Goal: Check status: Check status

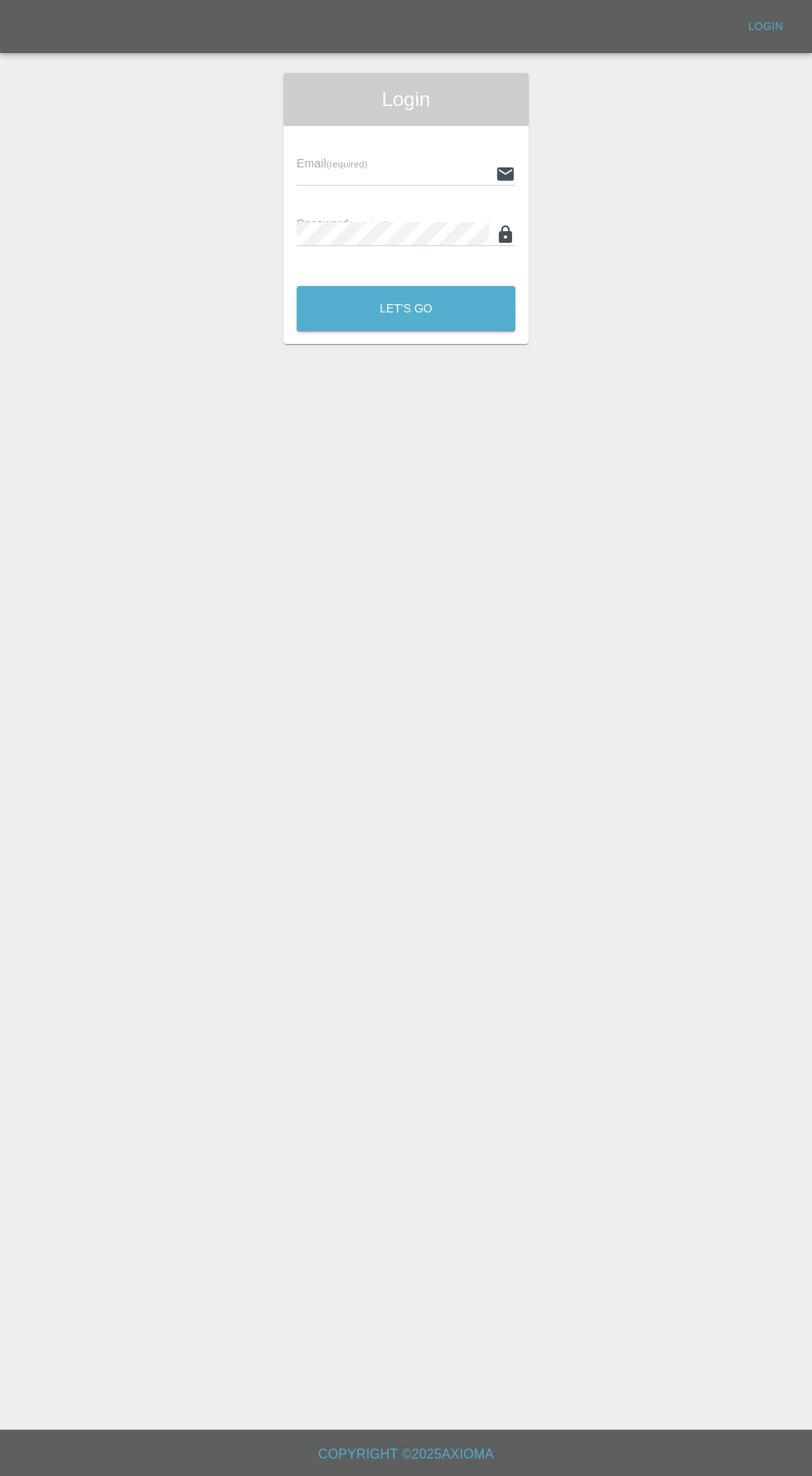
click at [374, 170] on input "text" at bounding box center [392, 173] width 192 height 24
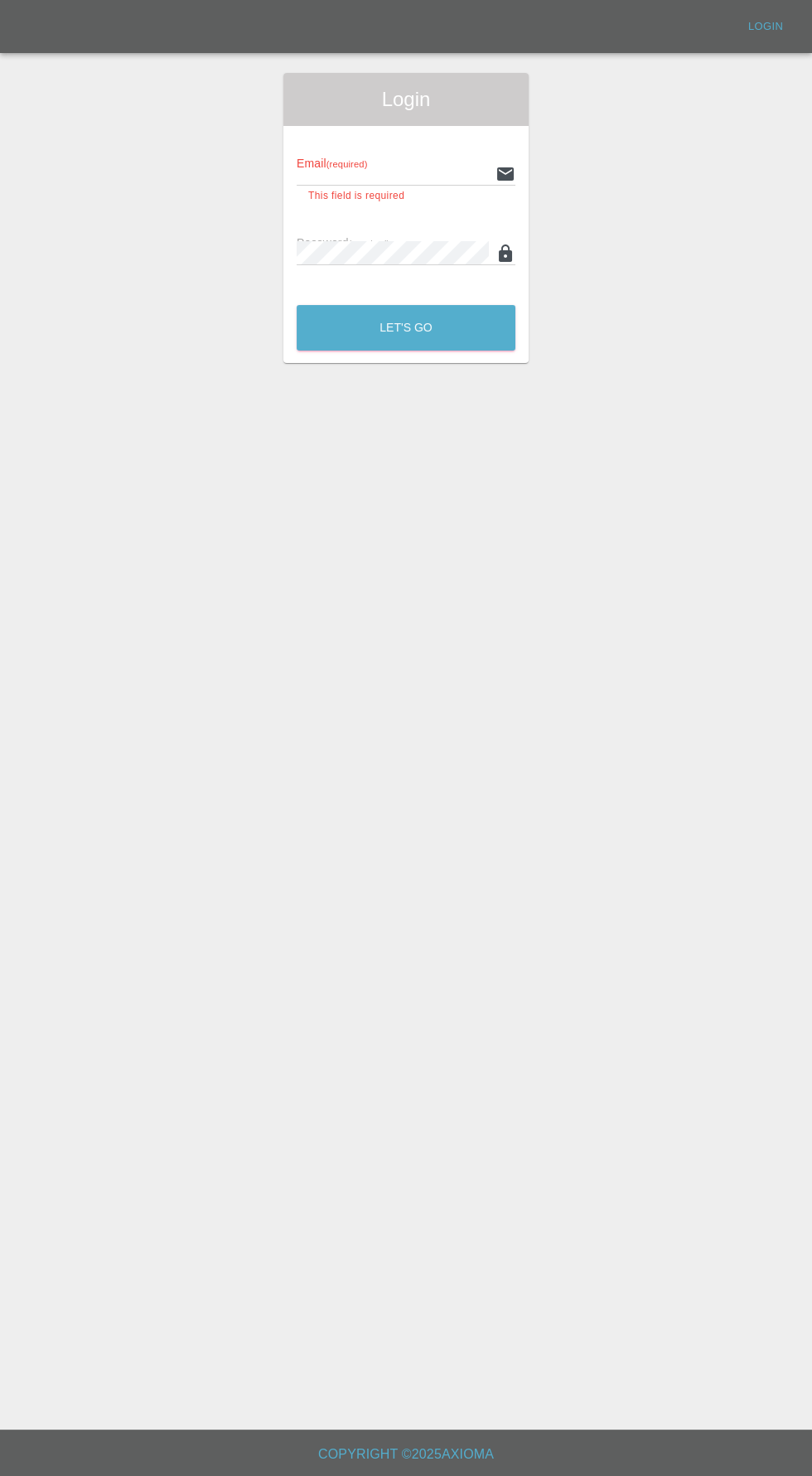
type input "[EMAIL_ADDRESS][DOMAIN_NAME]"
click at [296, 305] on button "Let's Go" at bounding box center [405, 328] width 219 height 46
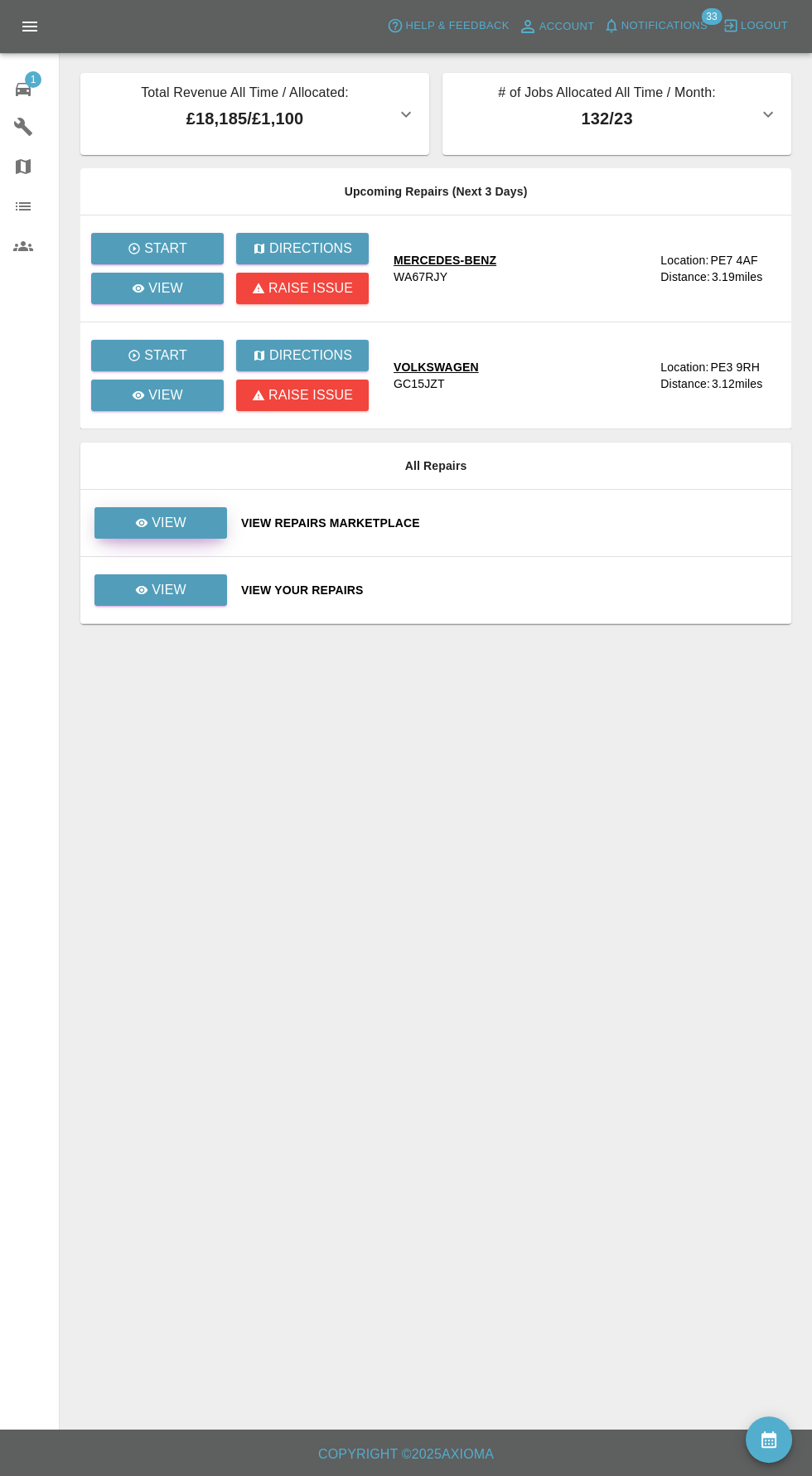
click at [203, 520] on link "View" at bounding box center [161, 522] width 133 height 31
click at [186, 598] on link "View" at bounding box center [161, 589] width 133 height 31
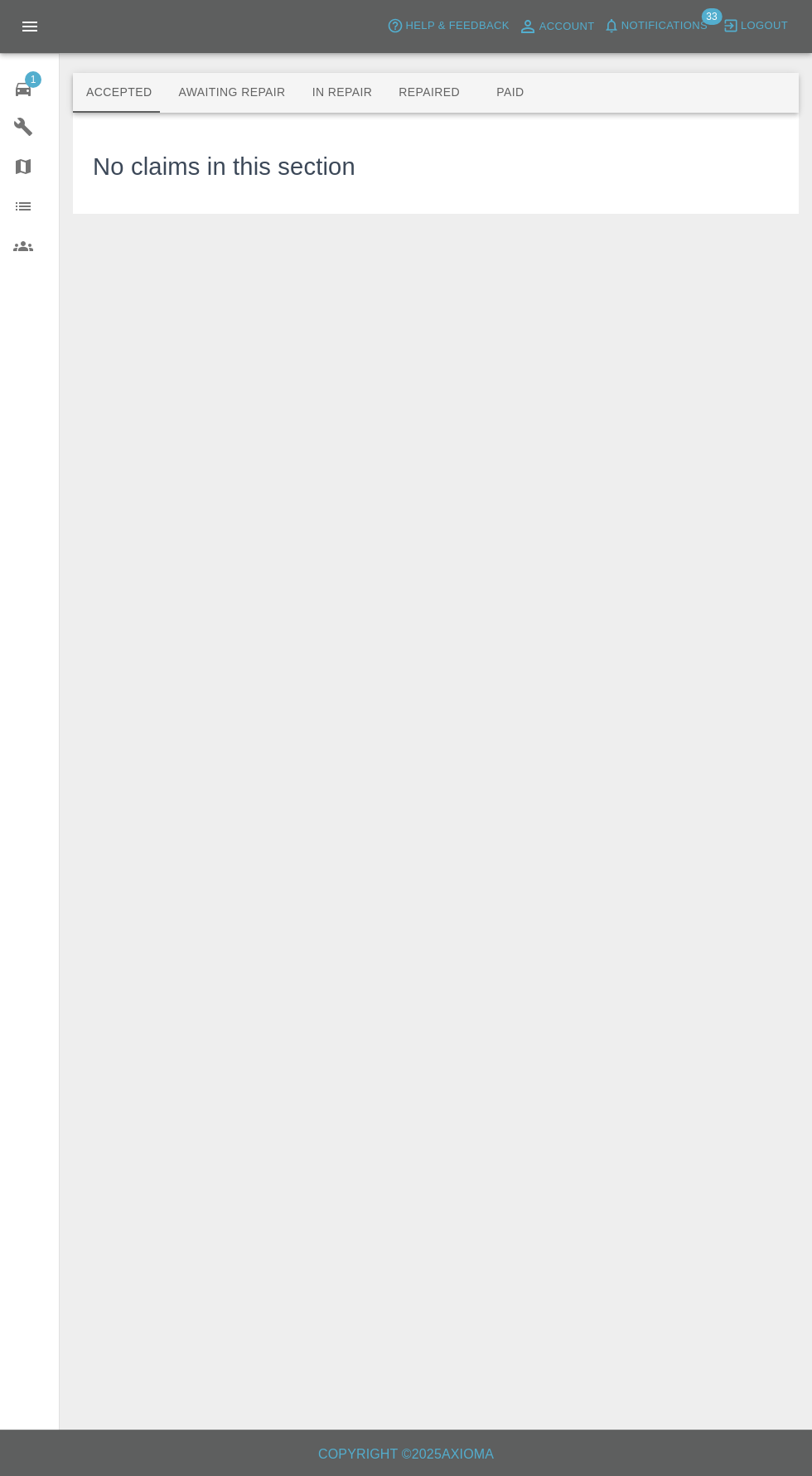
click at [239, 88] on button "Awaiting Repair" at bounding box center [231, 93] width 133 height 40
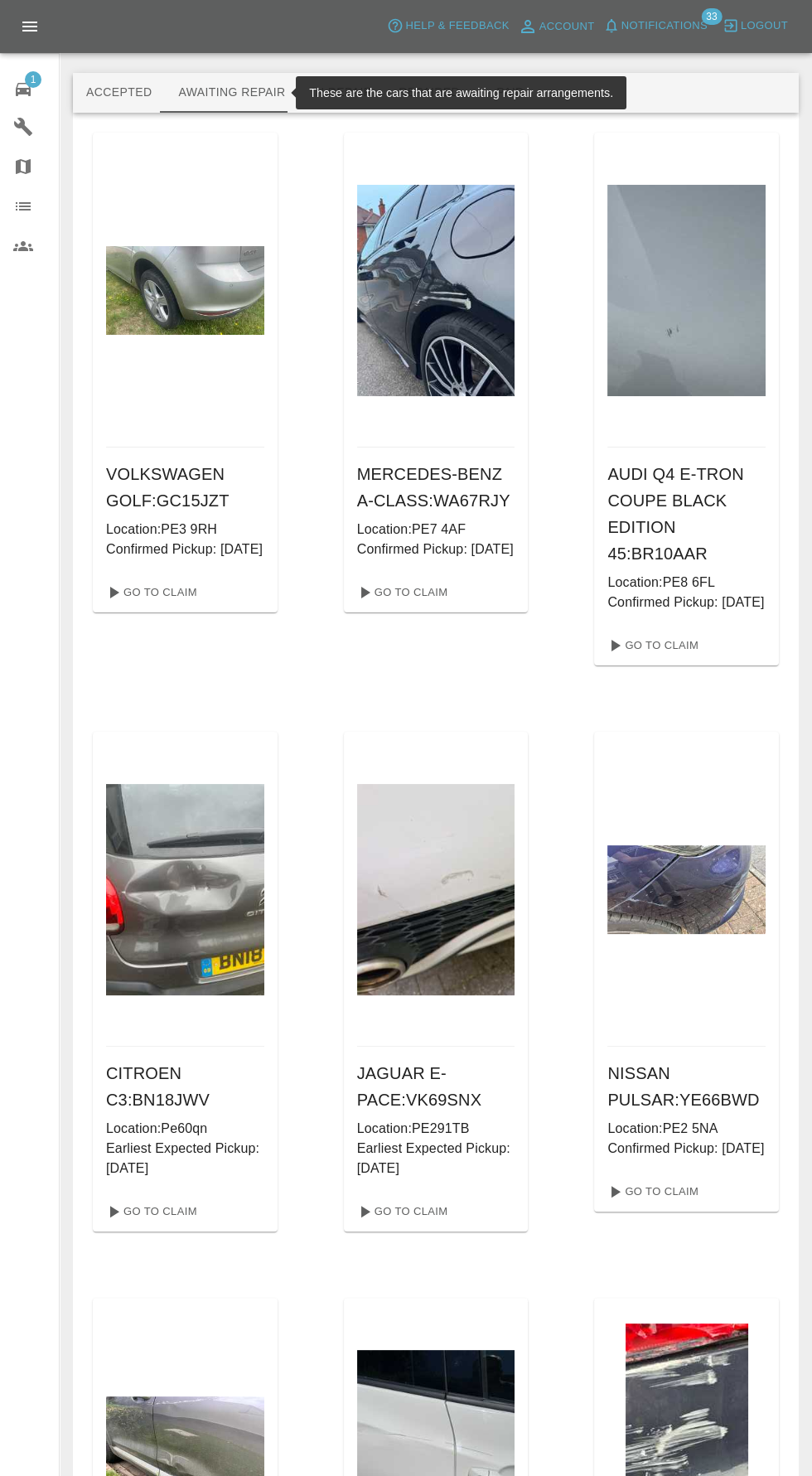
click at [180, 356] on div at bounding box center [185, 290] width 158 height 315
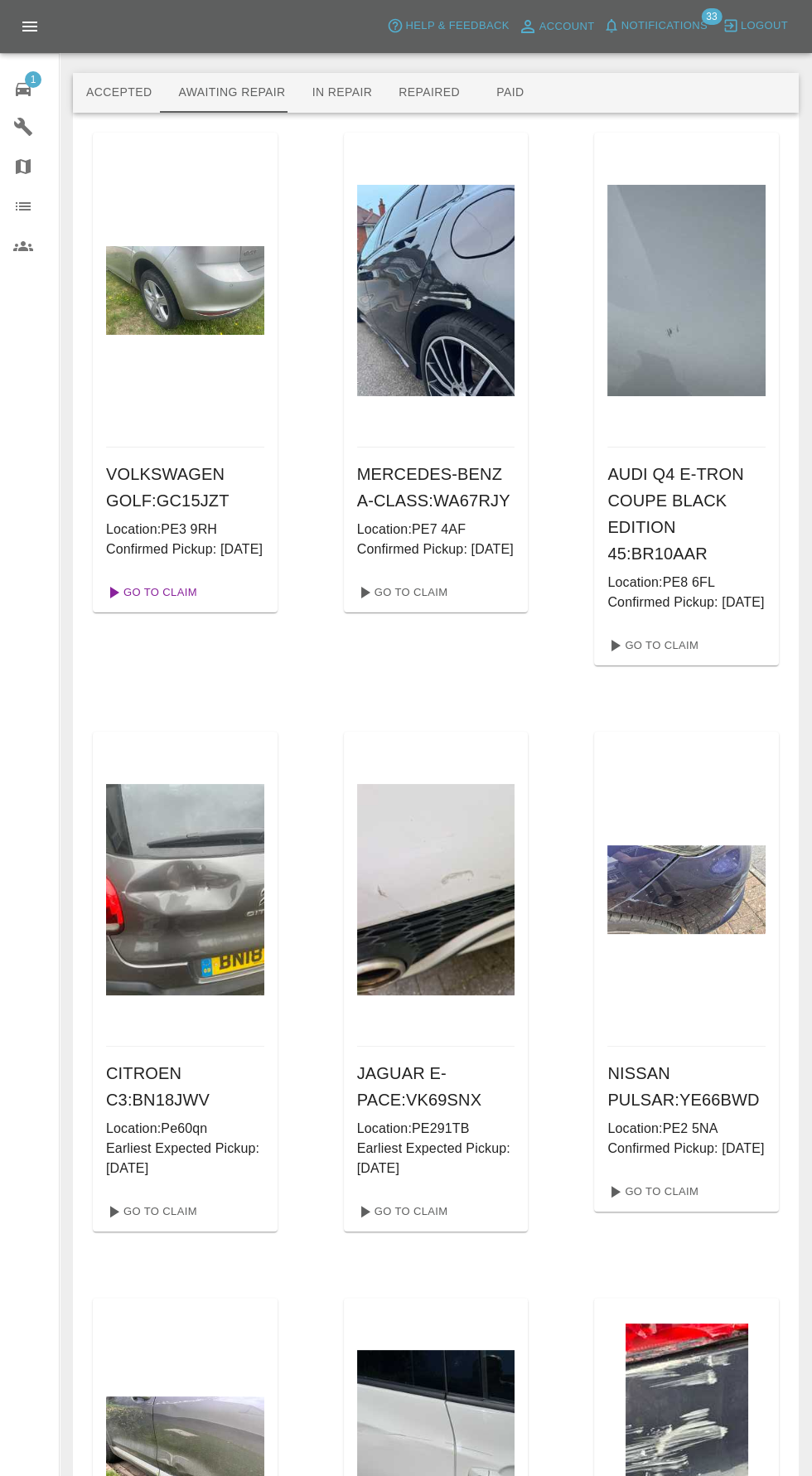
click at [157, 606] on link "Go To Claim" at bounding box center [150, 593] width 102 height 27
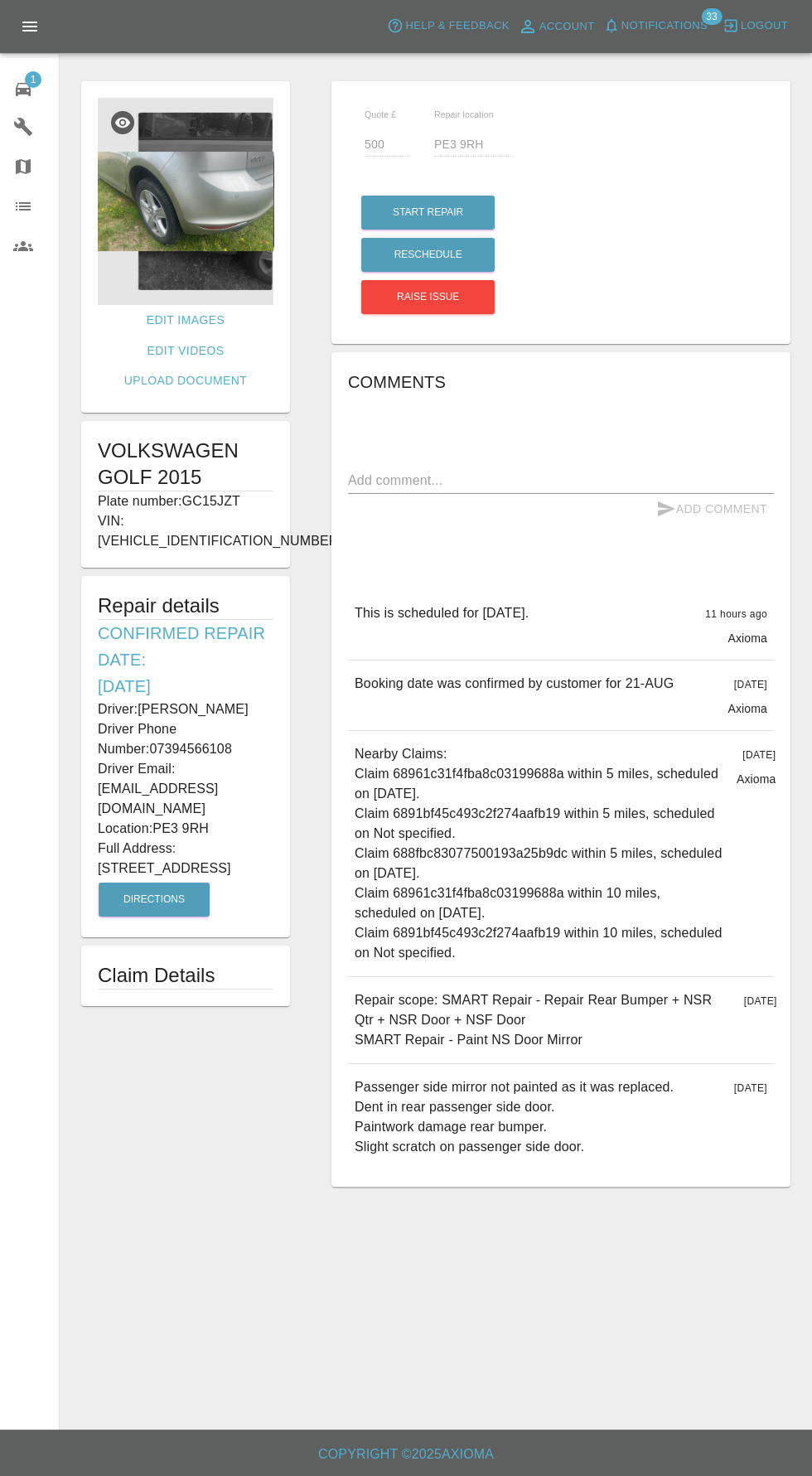
click at [214, 210] on img at bounding box center [186, 202] width 176 height 207
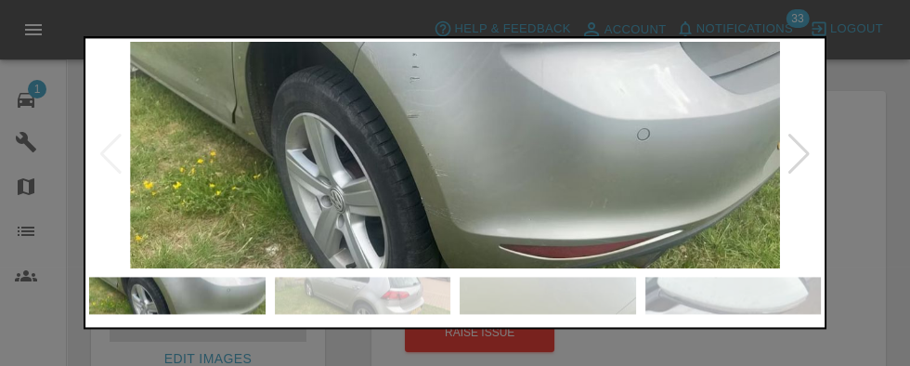
click at [607, 184] on img at bounding box center [455, 154] width 1185 height 365
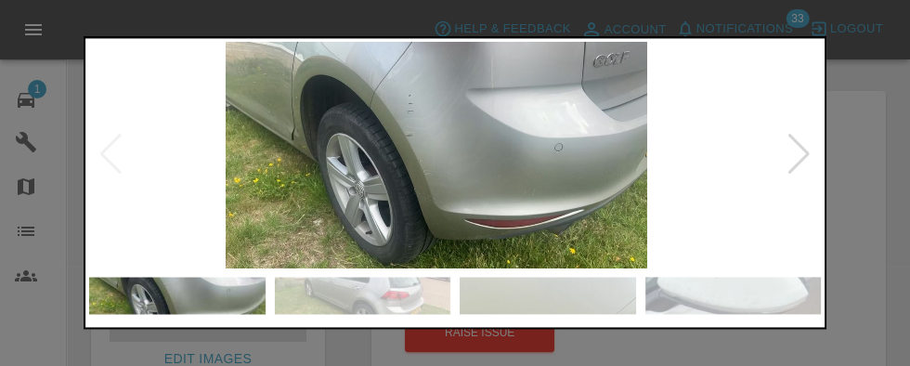
click at [796, 151] on div at bounding box center [798, 155] width 25 height 41
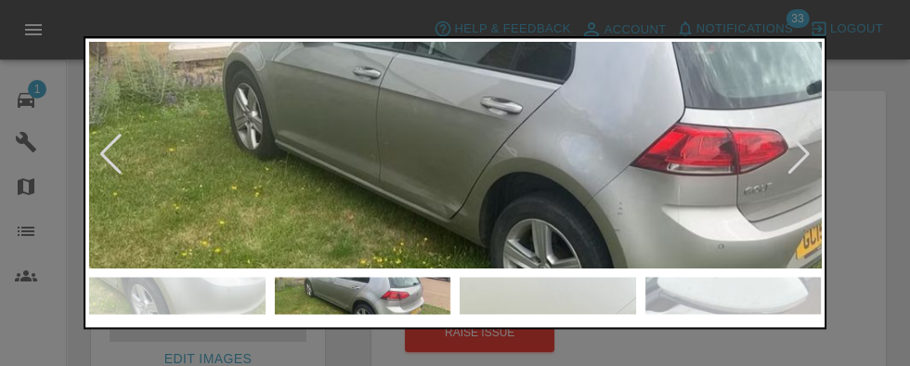
click at [810, 169] on div at bounding box center [798, 155] width 25 height 41
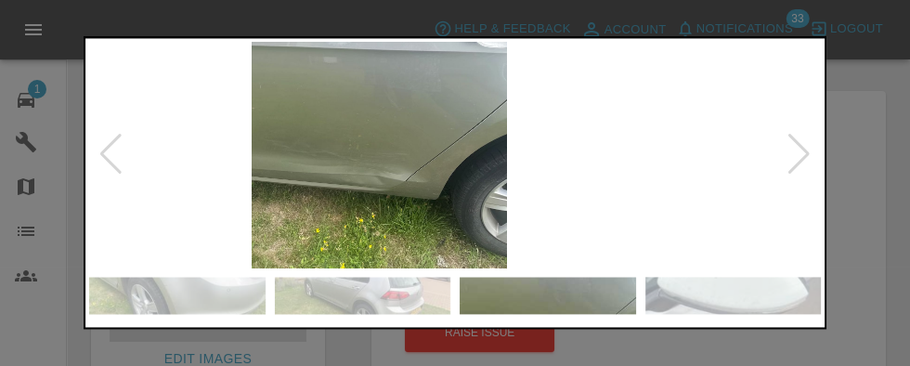
click at [793, 160] on div at bounding box center [798, 155] width 25 height 41
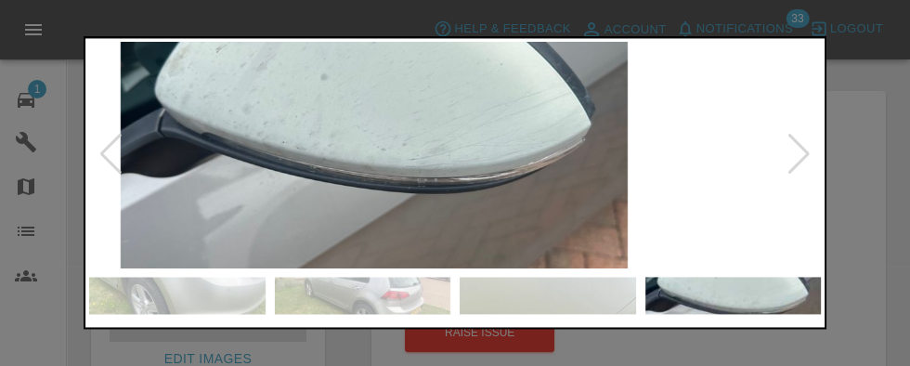
click at [798, 166] on div at bounding box center [798, 155] width 25 height 41
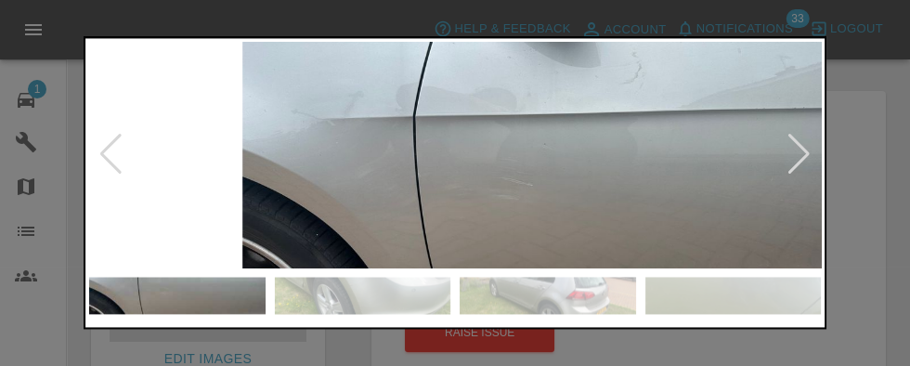
click at [805, 160] on div at bounding box center [798, 155] width 25 height 41
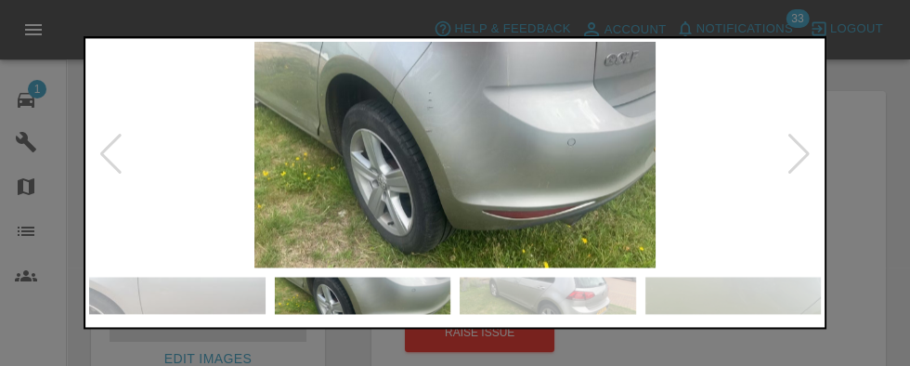
click at [95, 159] on img at bounding box center [455, 155] width 732 height 226
click at [111, 150] on div at bounding box center [110, 155] width 25 height 41
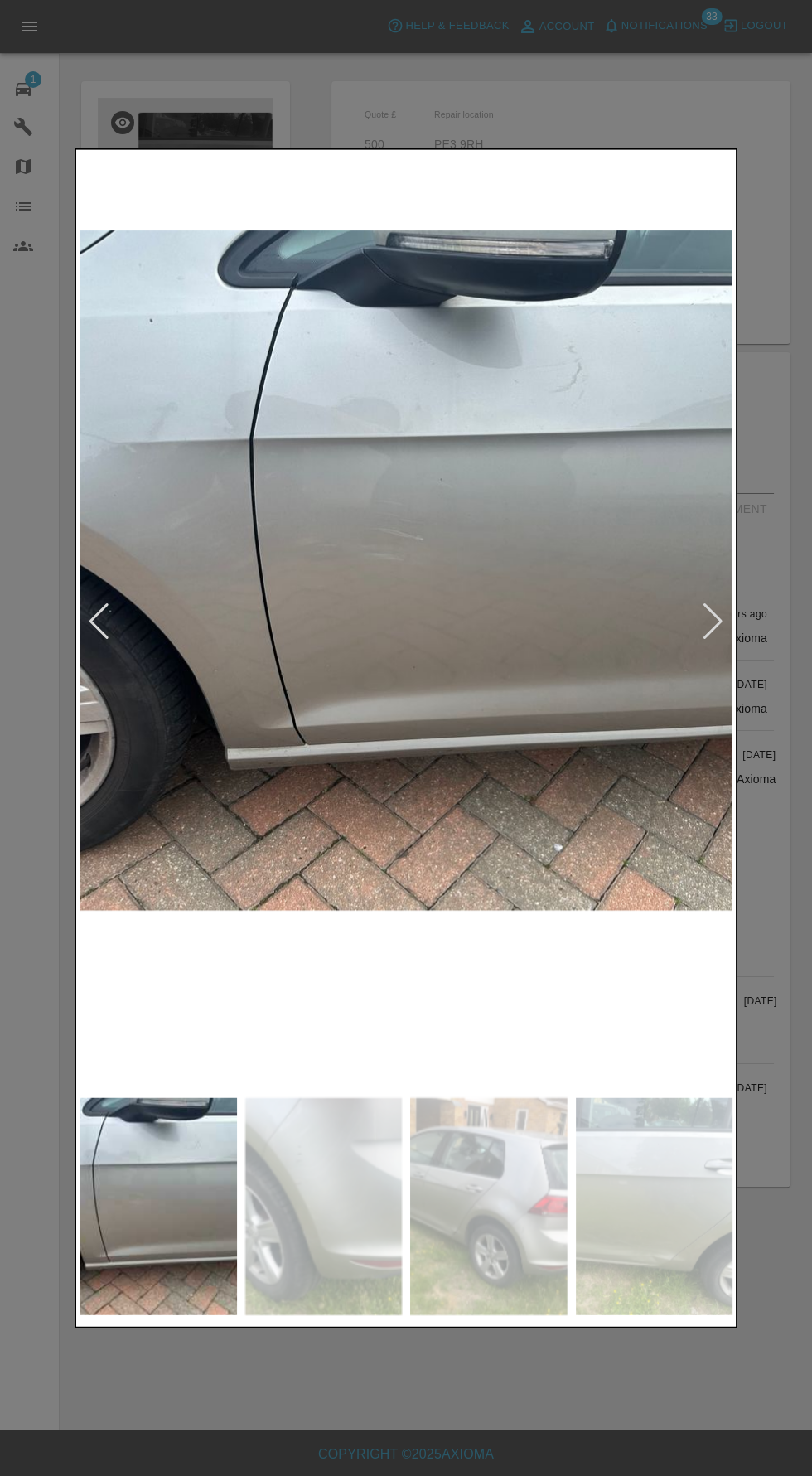
click at [712, 624] on div at bounding box center [712, 620] width 22 height 37
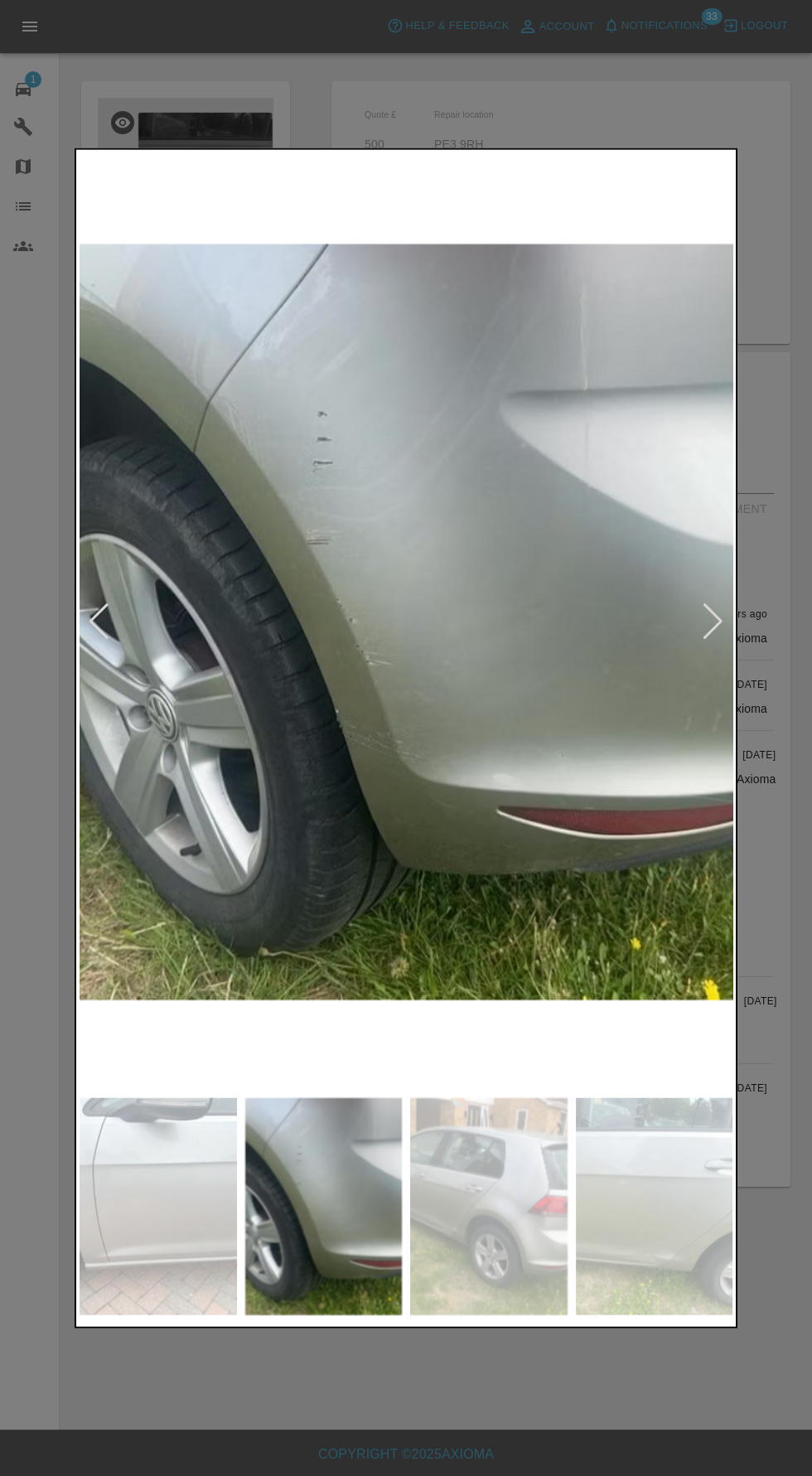
click at [709, 620] on div at bounding box center [712, 620] width 22 height 37
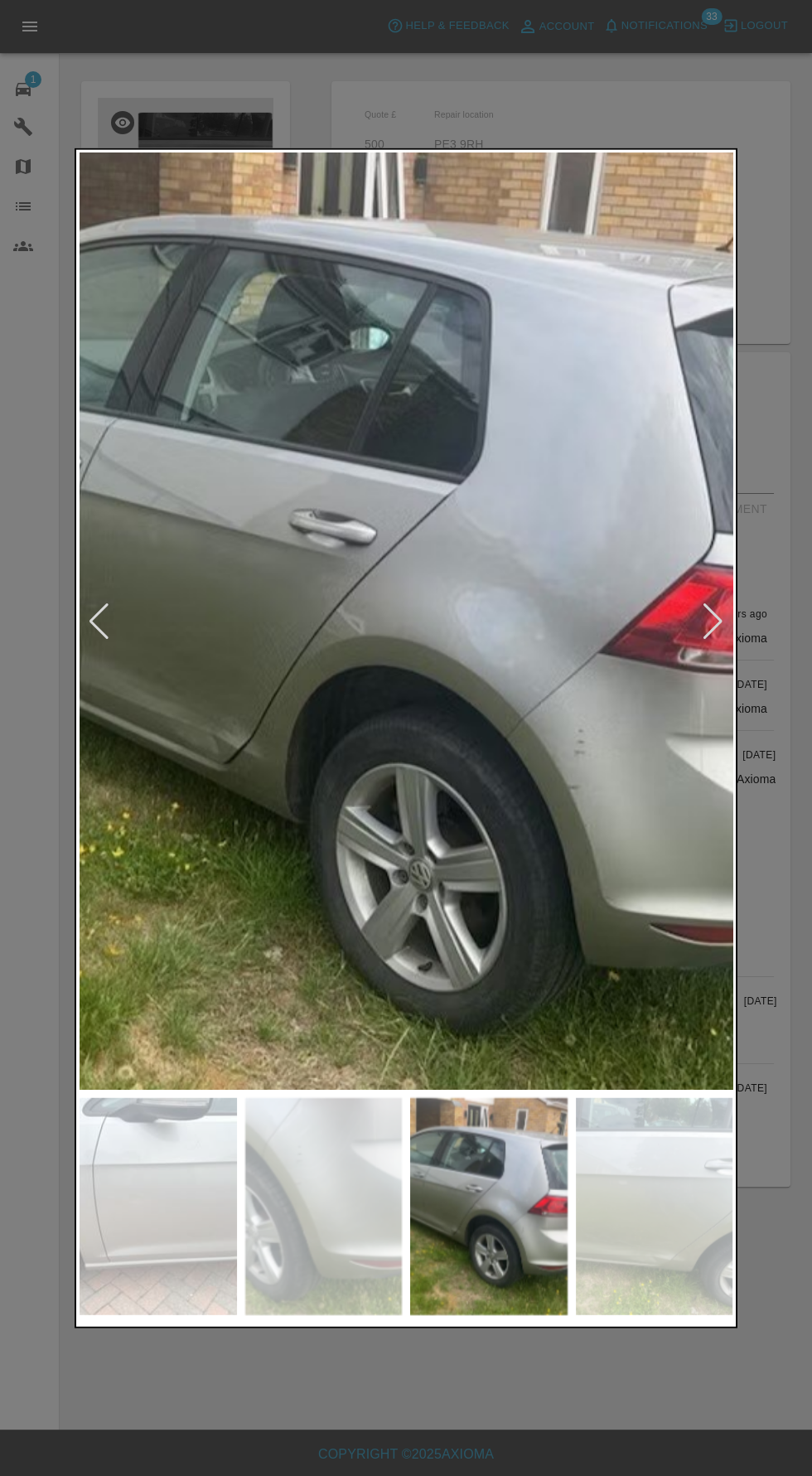
click at [712, 608] on div at bounding box center [712, 620] width 22 height 37
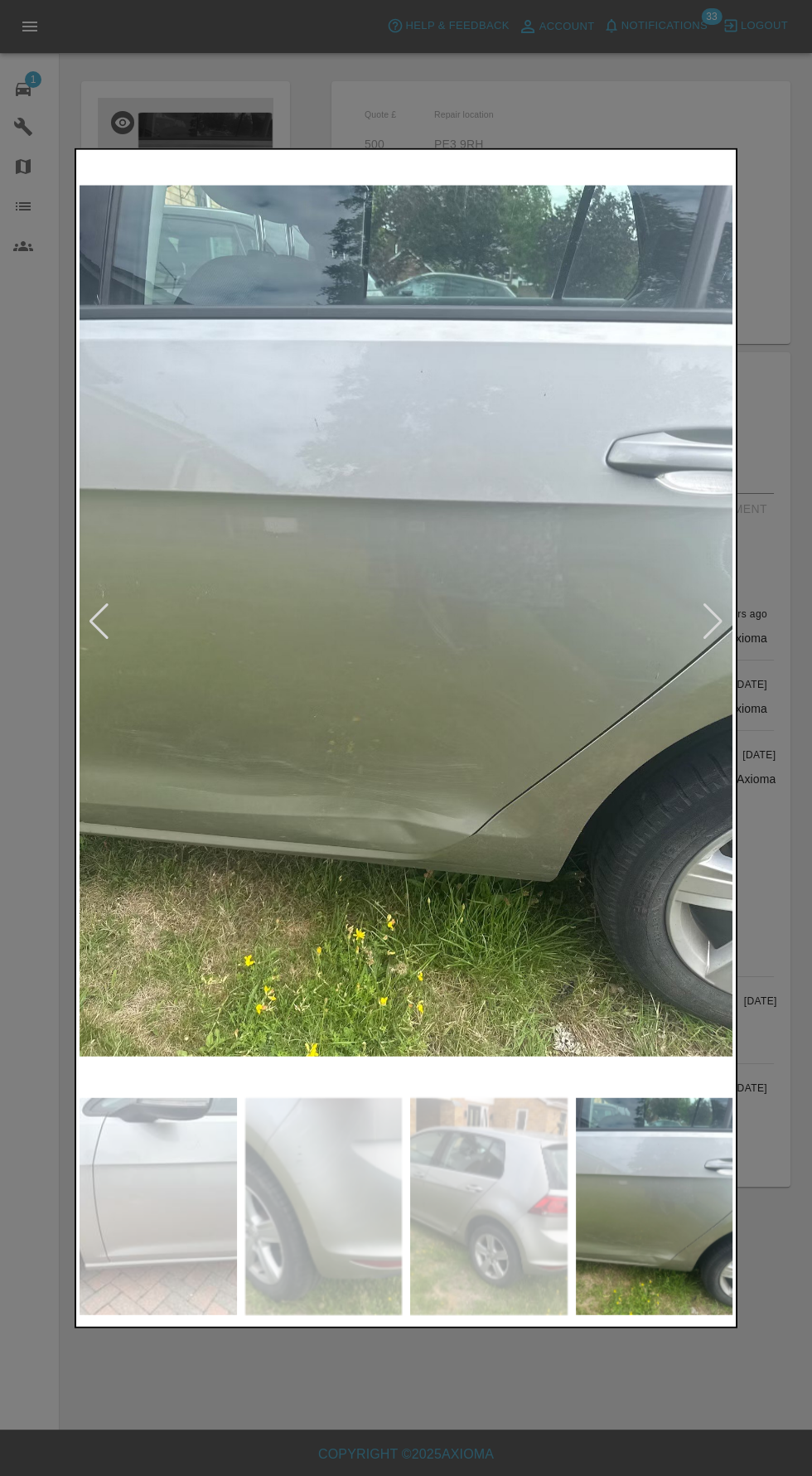
click at [735, 631] on div at bounding box center [406, 737] width 663 height 1181
click at [712, 634] on div at bounding box center [712, 620] width 22 height 37
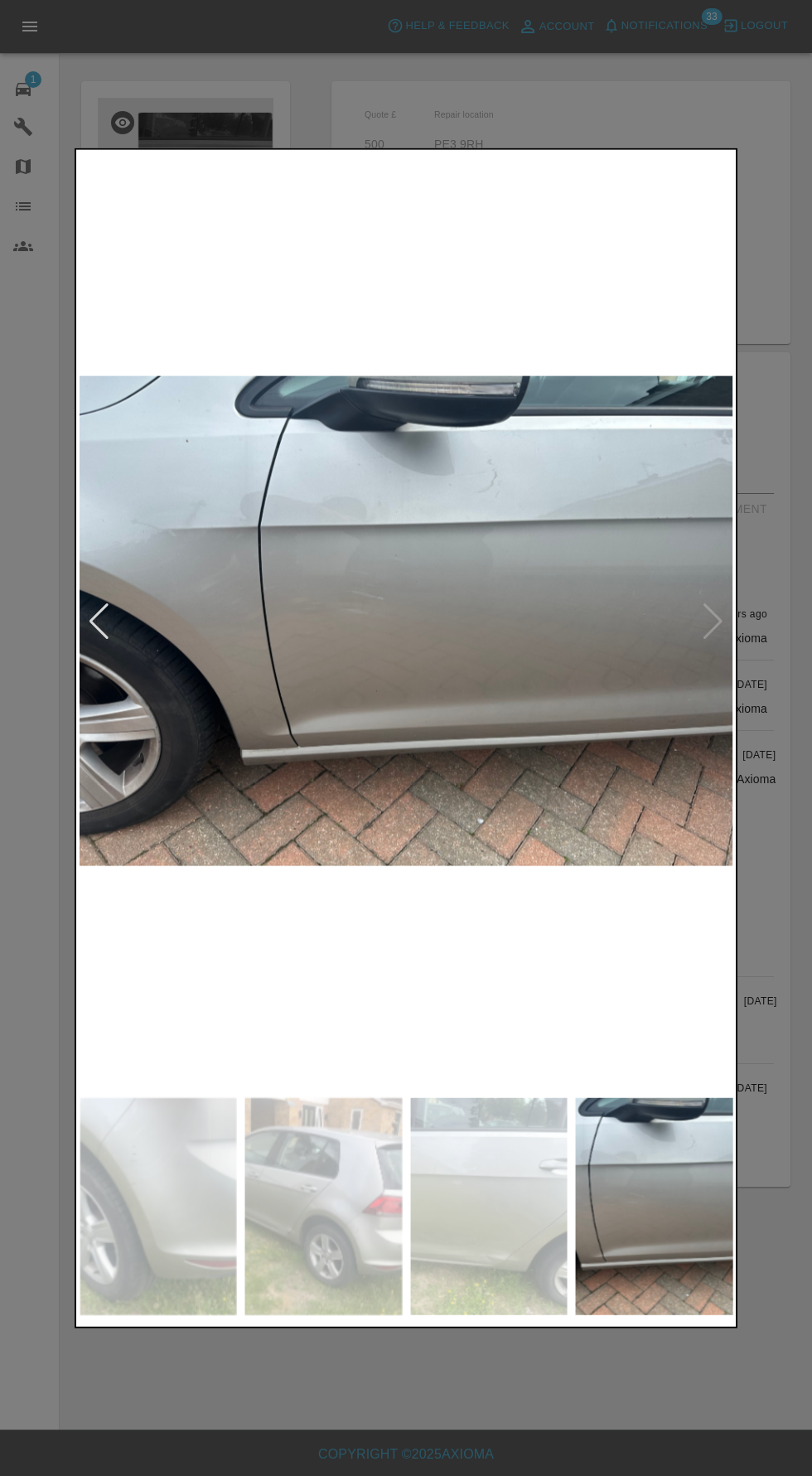
click at [86, 653] on img at bounding box center [406, 620] width 653 height 936
click at [98, 632] on div at bounding box center [98, 620] width 22 height 37
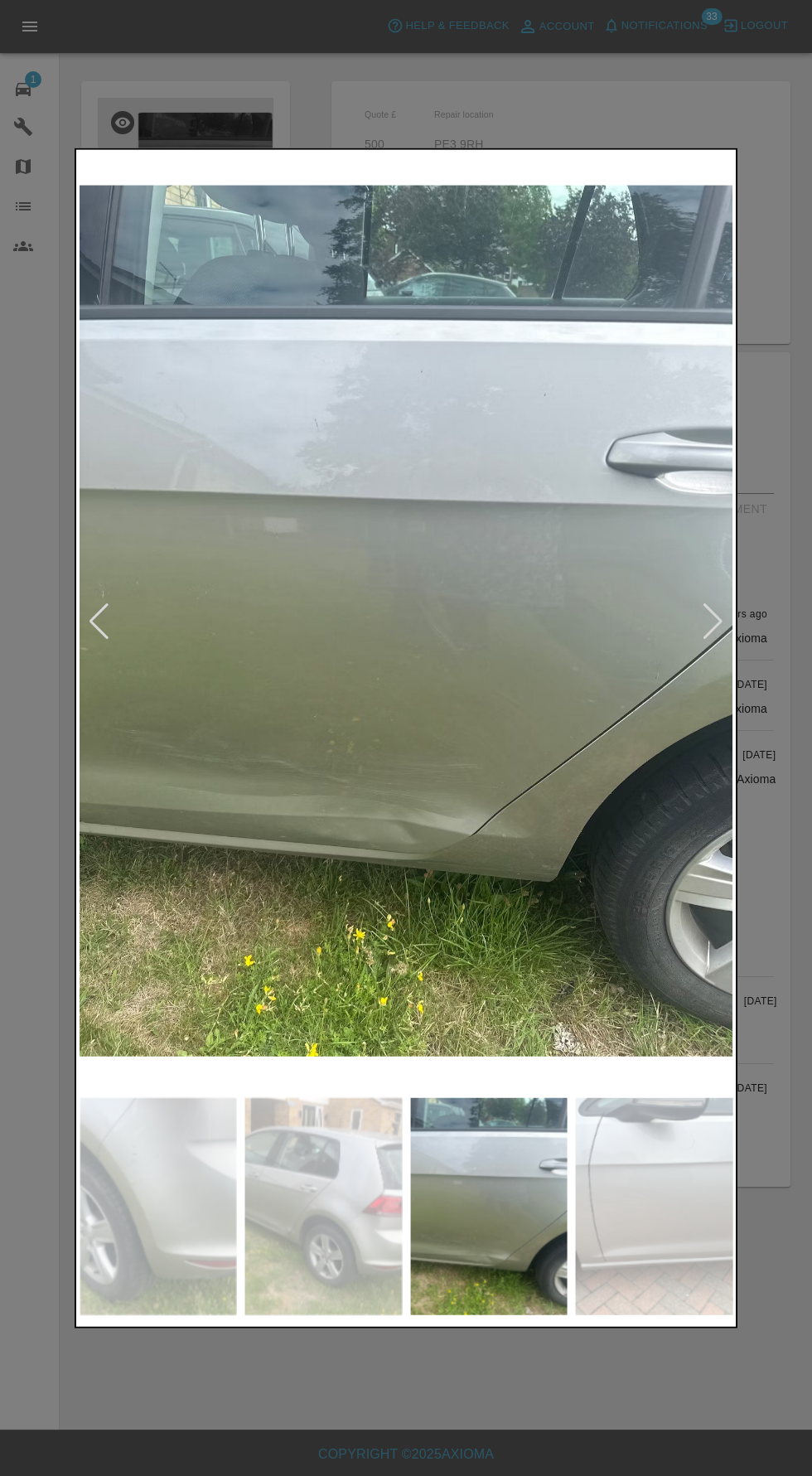
click at [103, 633] on div at bounding box center [98, 620] width 22 height 37
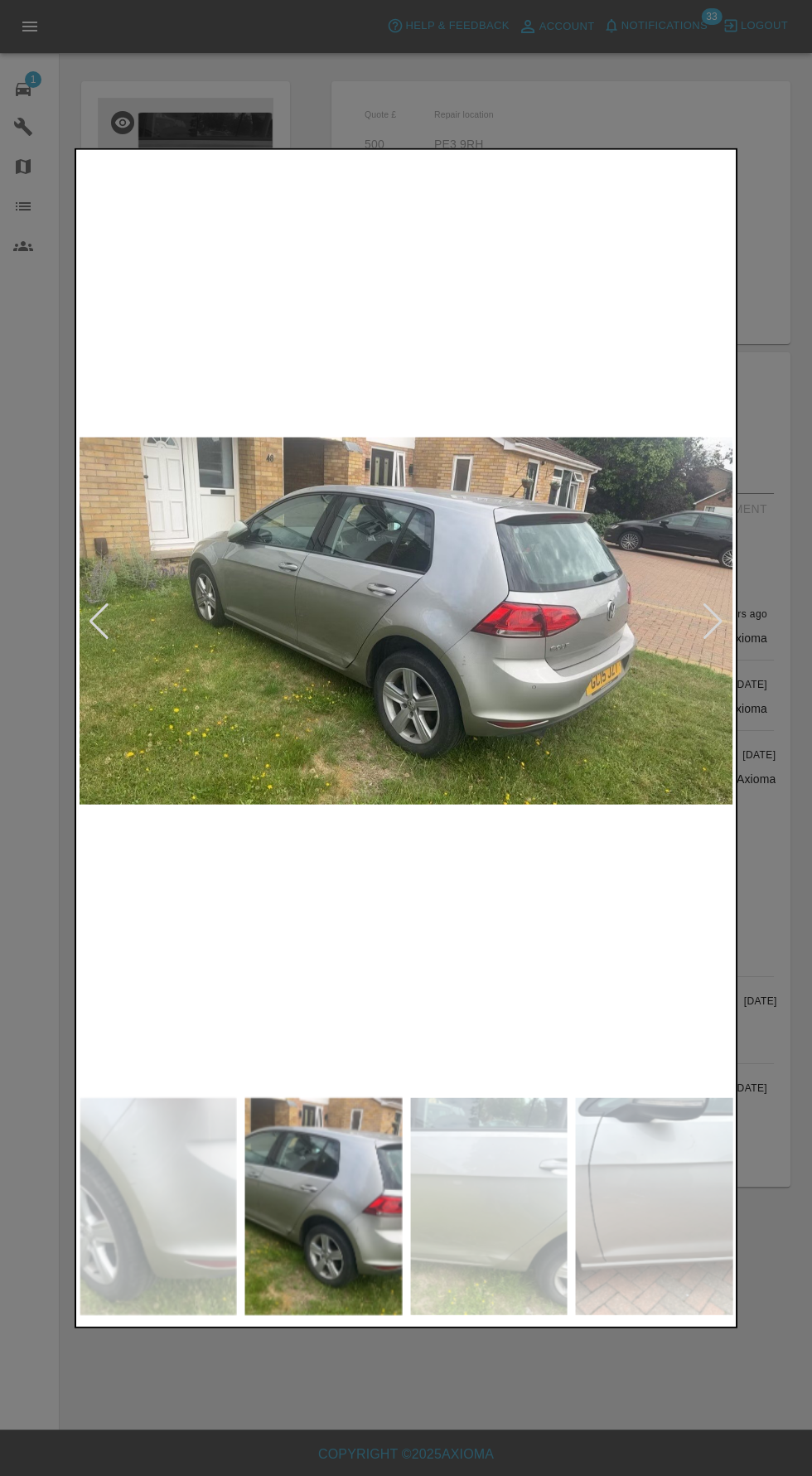
click at [710, 629] on div at bounding box center [712, 620] width 22 height 37
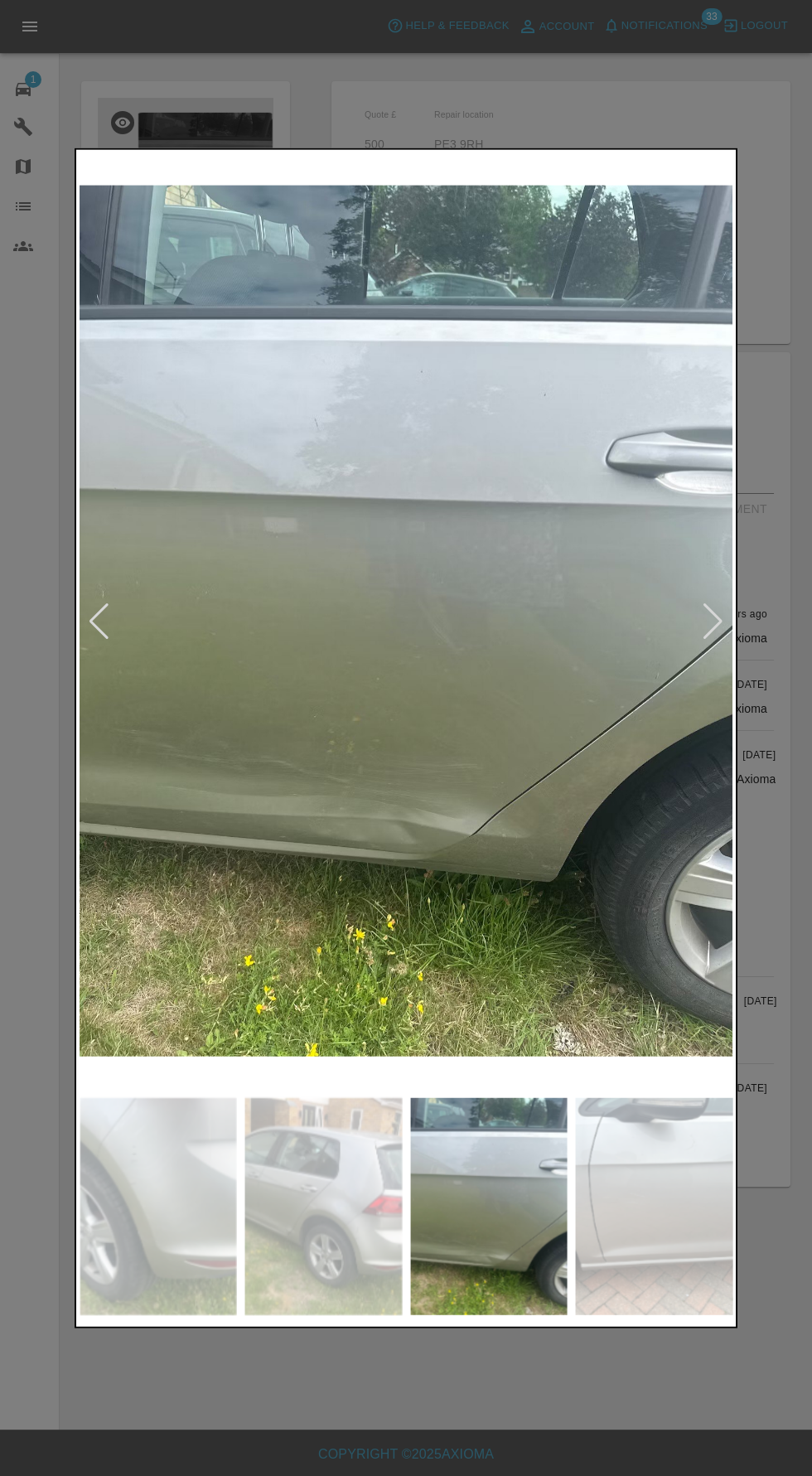
click at [702, 626] on div at bounding box center [712, 620] width 22 height 37
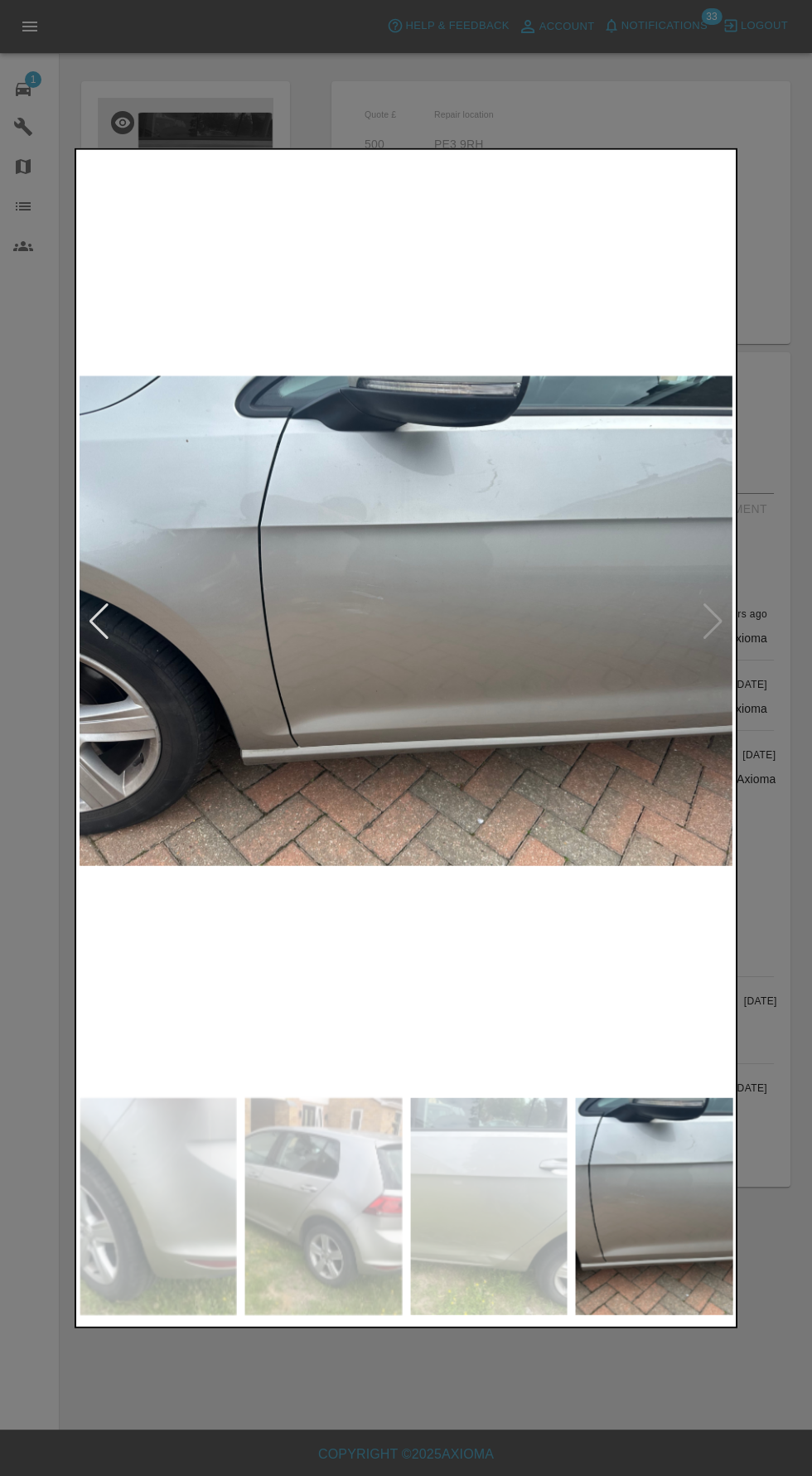
click at [719, 631] on img at bounding box center [406, 620] width 653 height 936
click at [692, 618] on img at bounding box center [406, 620] width 653 height 936
click at [712, 638] on img at bounding box center [406, 620] width 653 height 936
click at [706, 655] on img at bounding box center [406, 620] width 653 height 936
click at [655, 110] on div at bounding box center [406, 738] width 812 height 1476
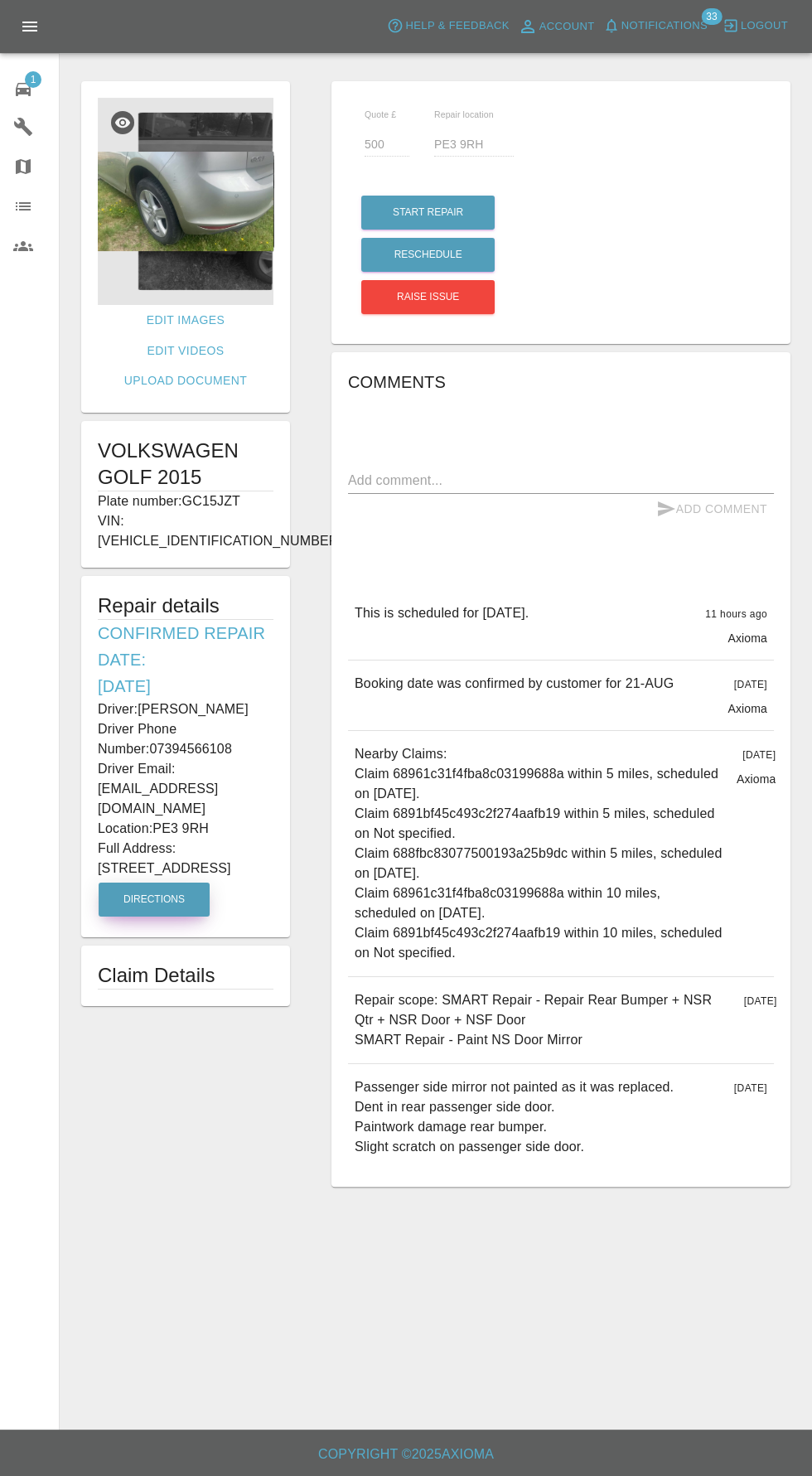
click at [119, 883] on button "Directions" at bounding box center [153, 900] width 111 height 34
click at [662, 27] on span "Notifications" at bounding box center [664, 26] width 87 height 19
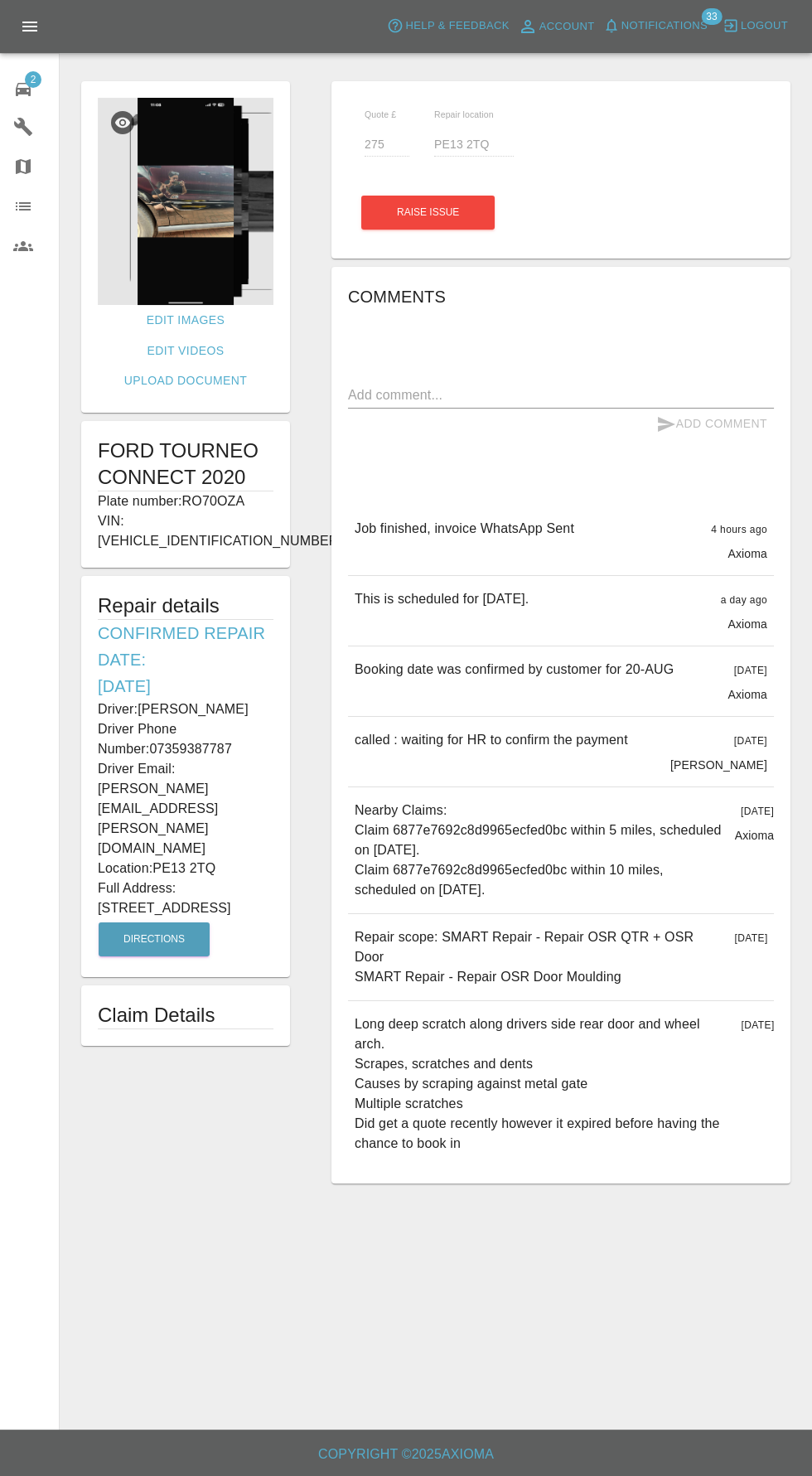
click at [34, 87] on div "2" at bounding box center [37, 87] width 46 height 24
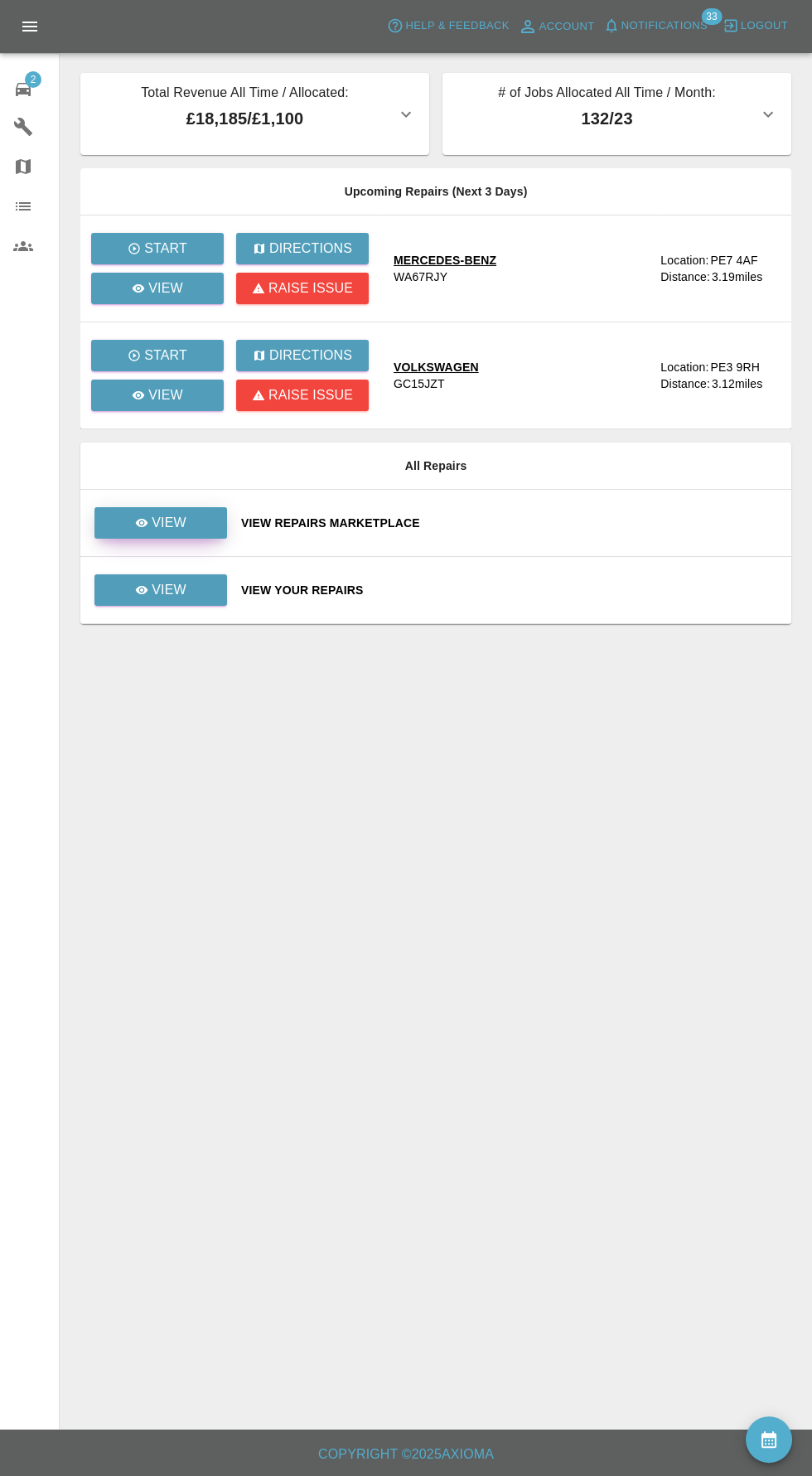
click at [178, 515] on p "View" at bounding box center [169, 523] width 35 height 20
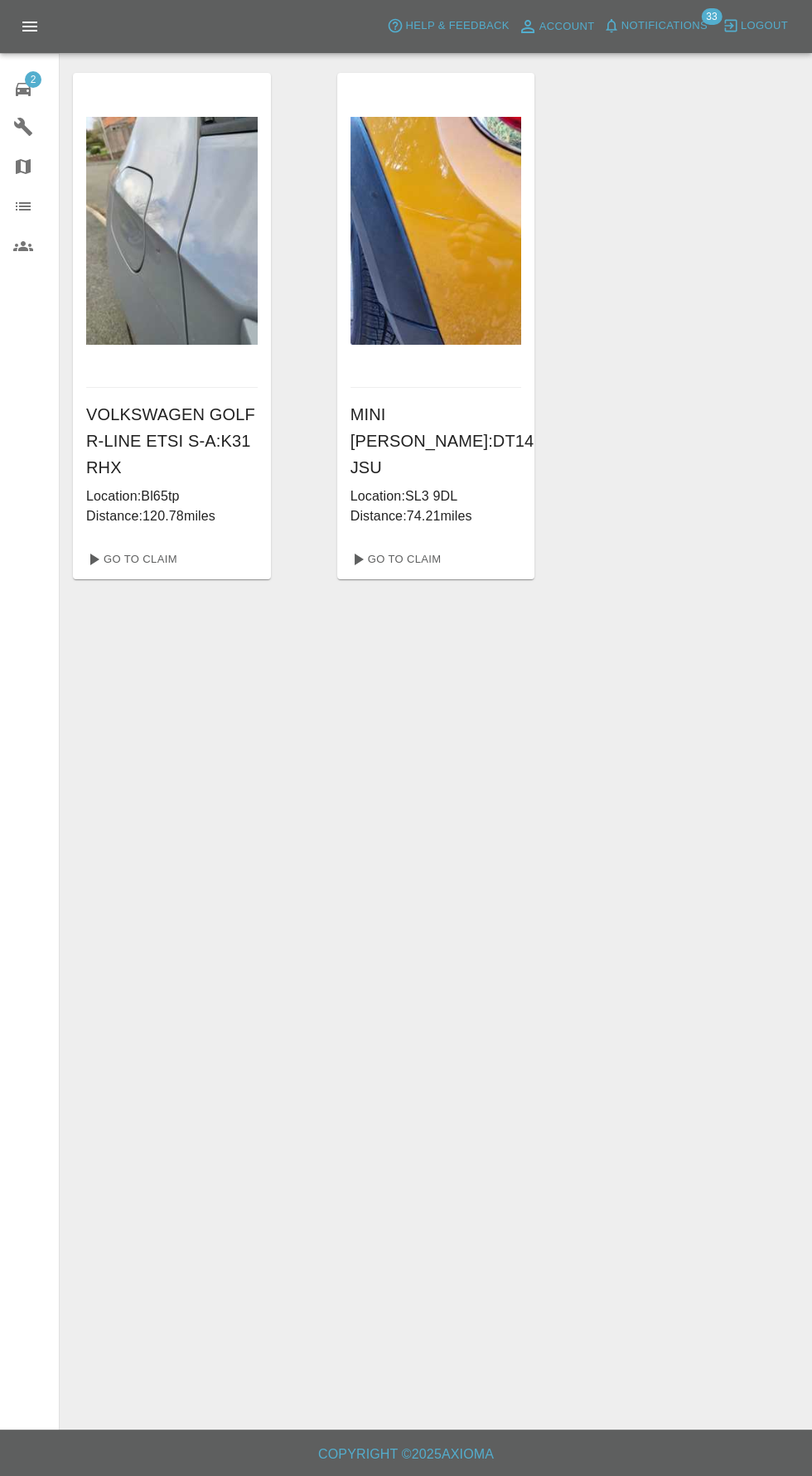
click at [39, 74] on span "2" at bounding box center [33, 79] width 17 height 17
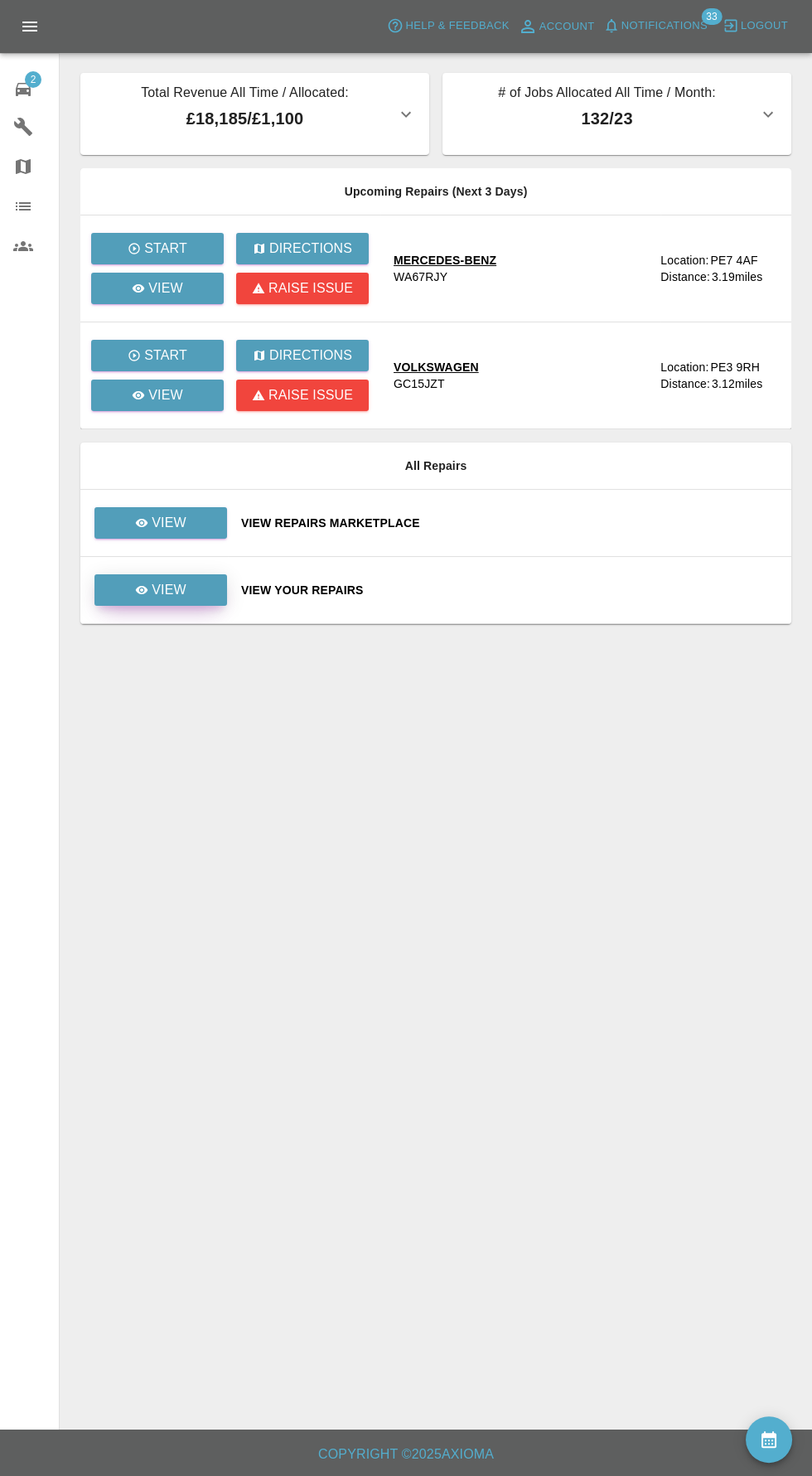
click at [183, 589] on p "View" at bounding box center [169, 590] width 35 height 20
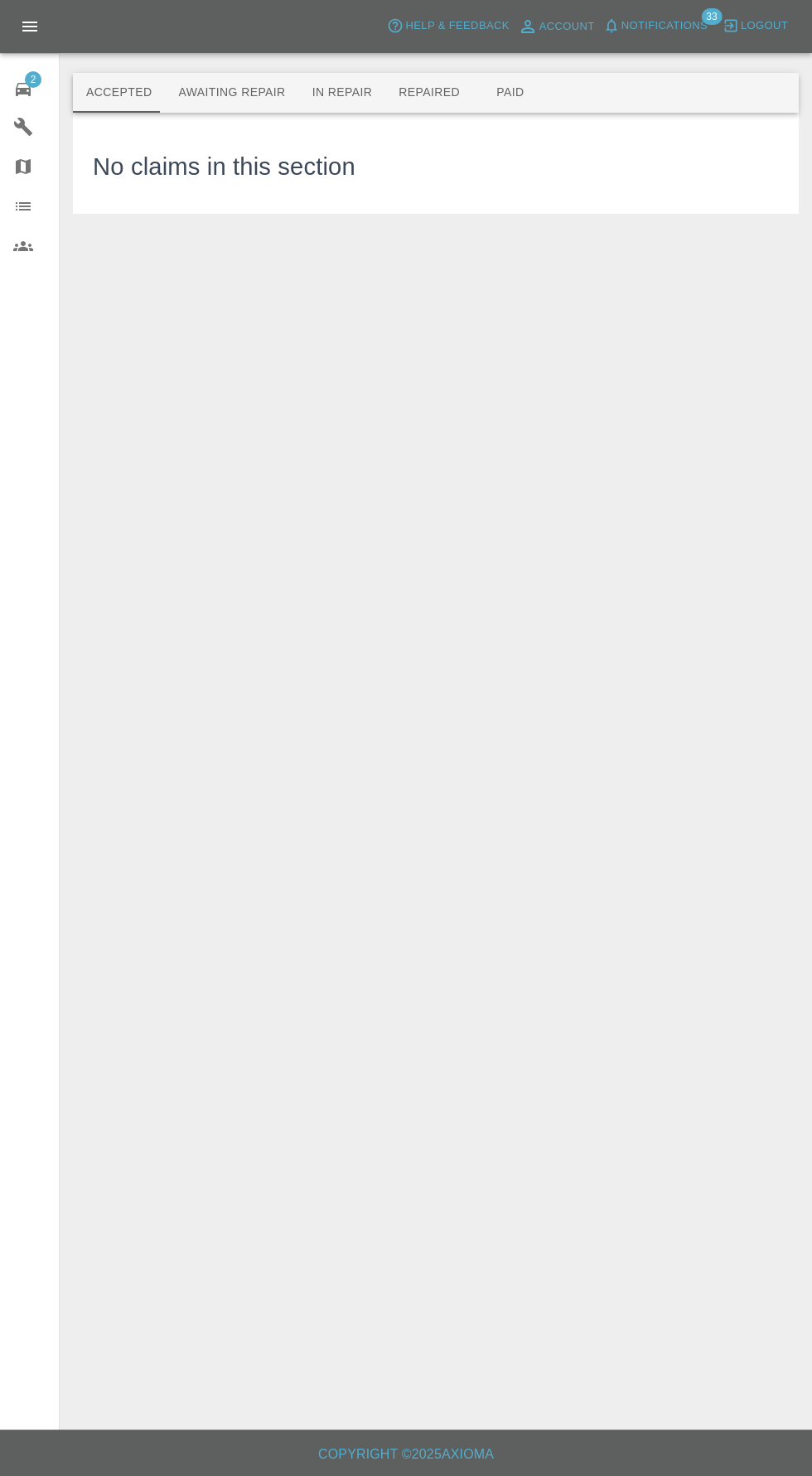
click at [231, 93] on button "Awaiting Repair" at bounding box center [231, 93] width 133 height 40
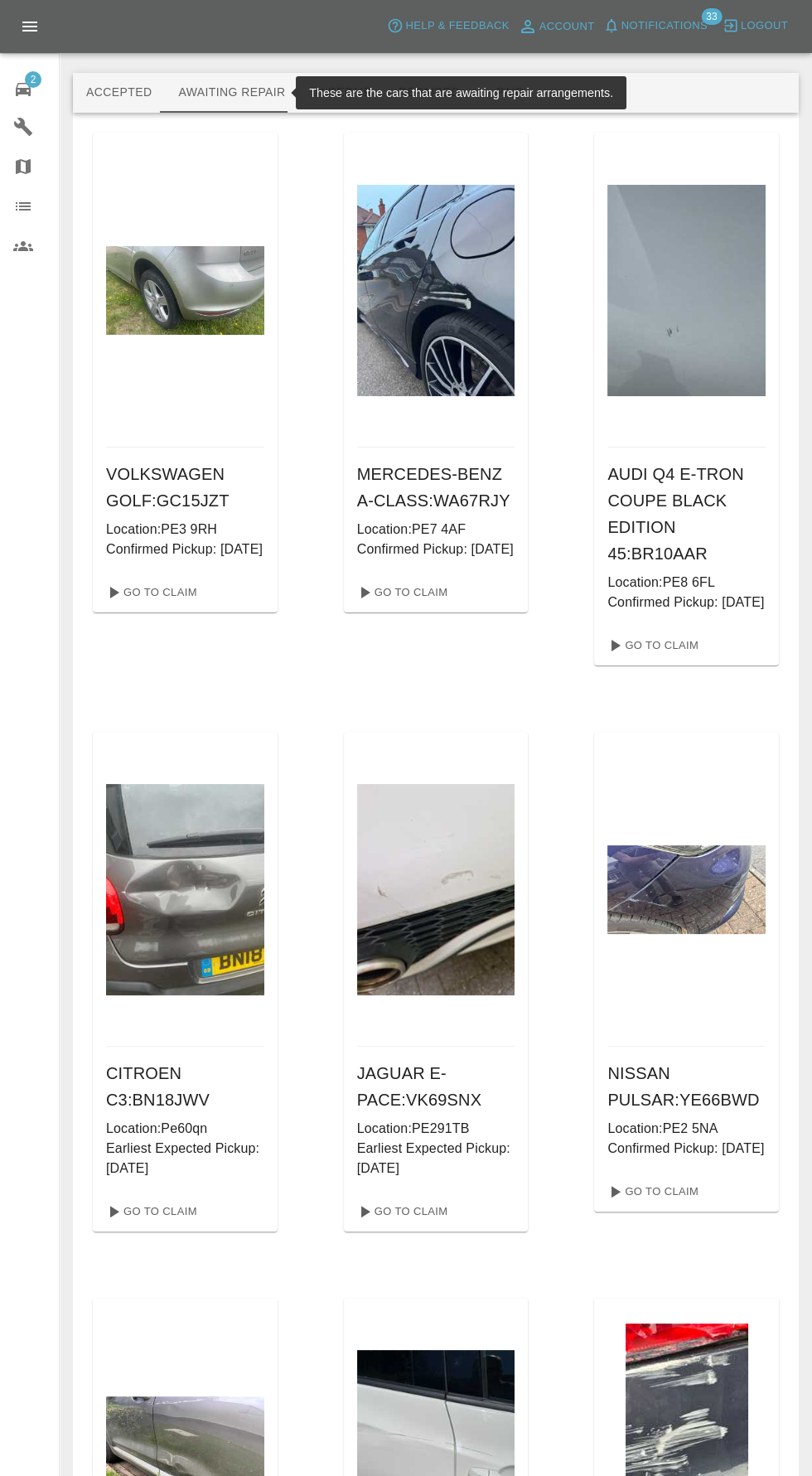
click at [385, 108] on button "Repaired" at bounding box center [429, 93] width 87 height 40
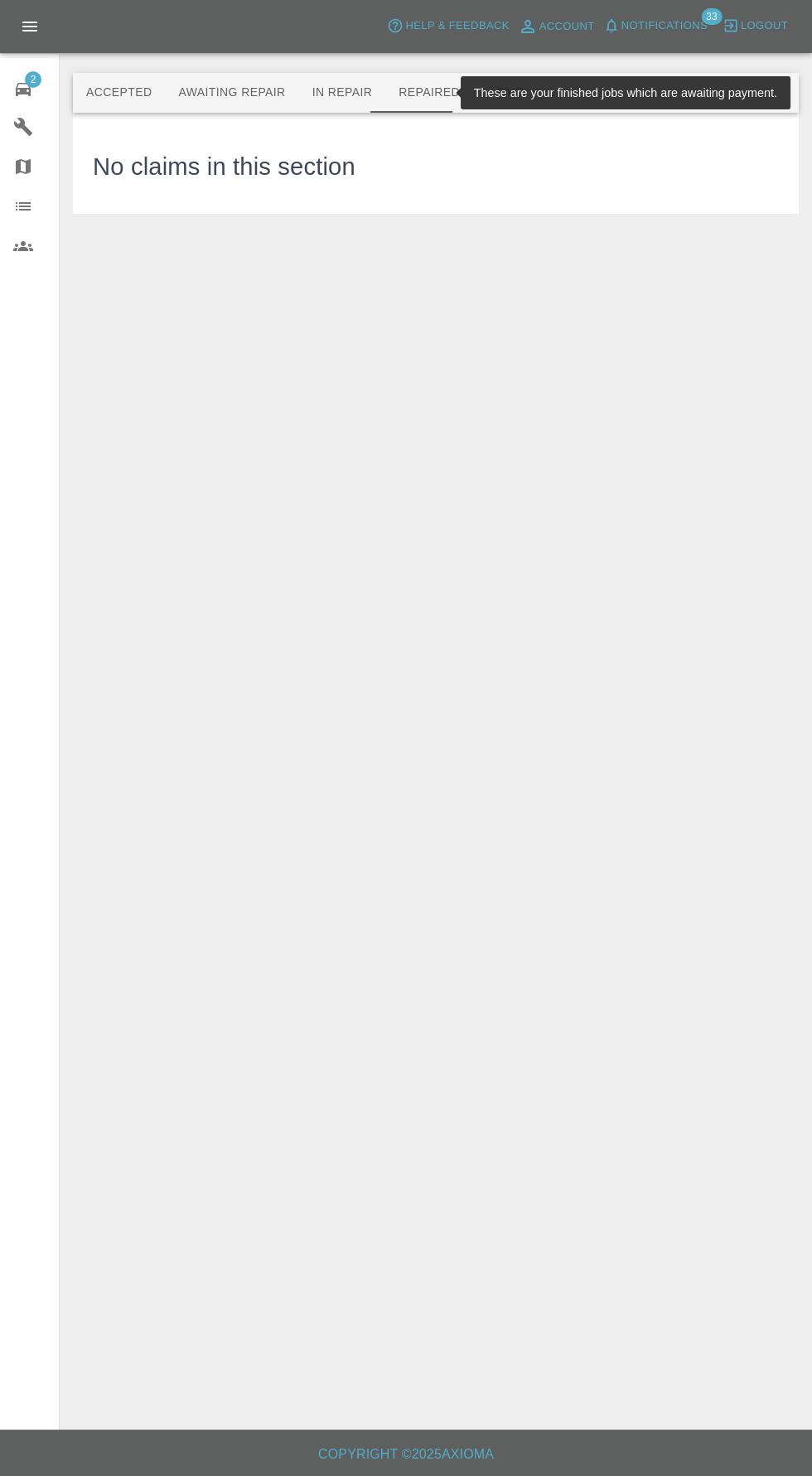
click at [498, 109] on button "Paid" at bounding box center [510, 93] width 75 height 40
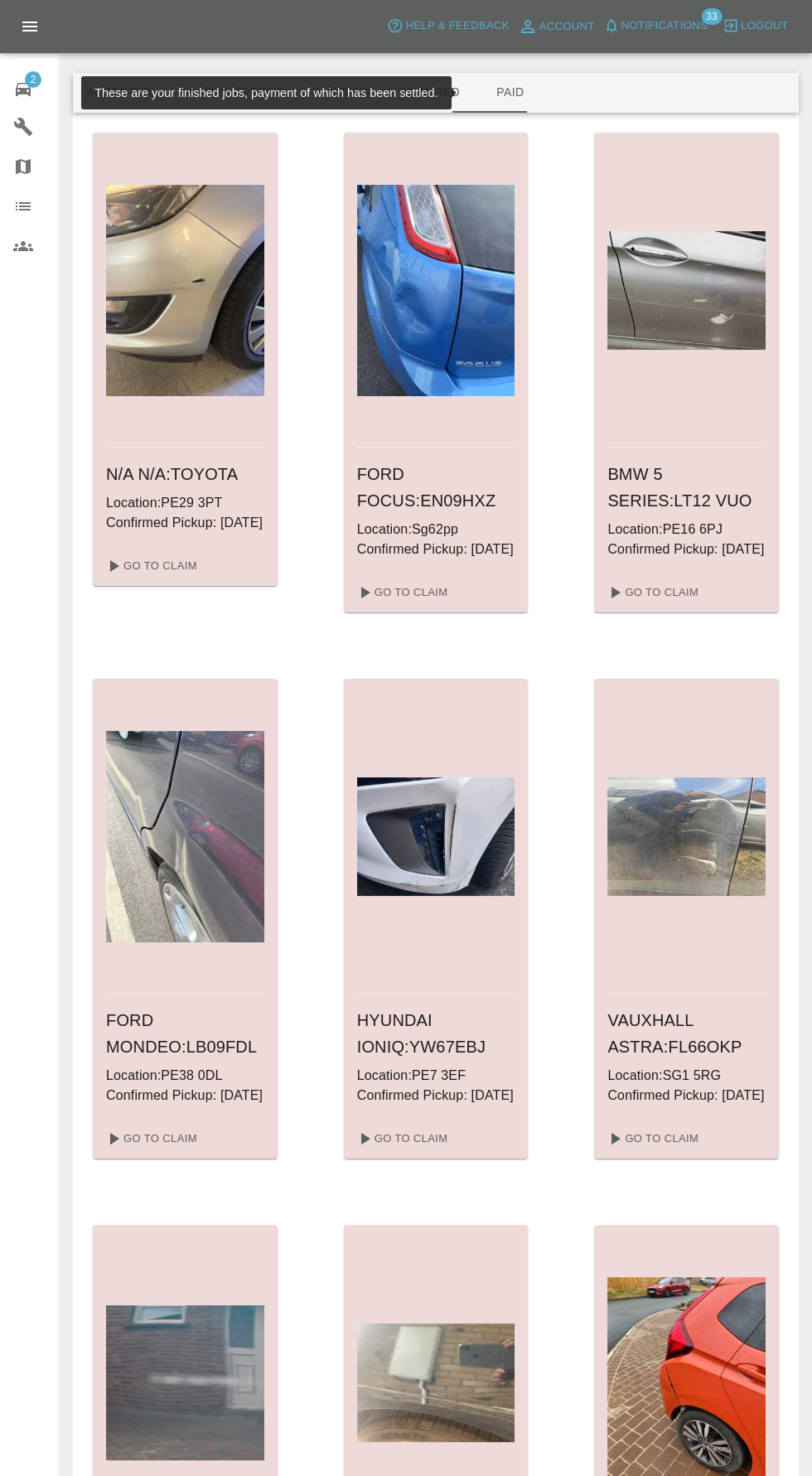
click at [489, 93] on button "Paid" at bounding box center [510, 93] width 75 height 40
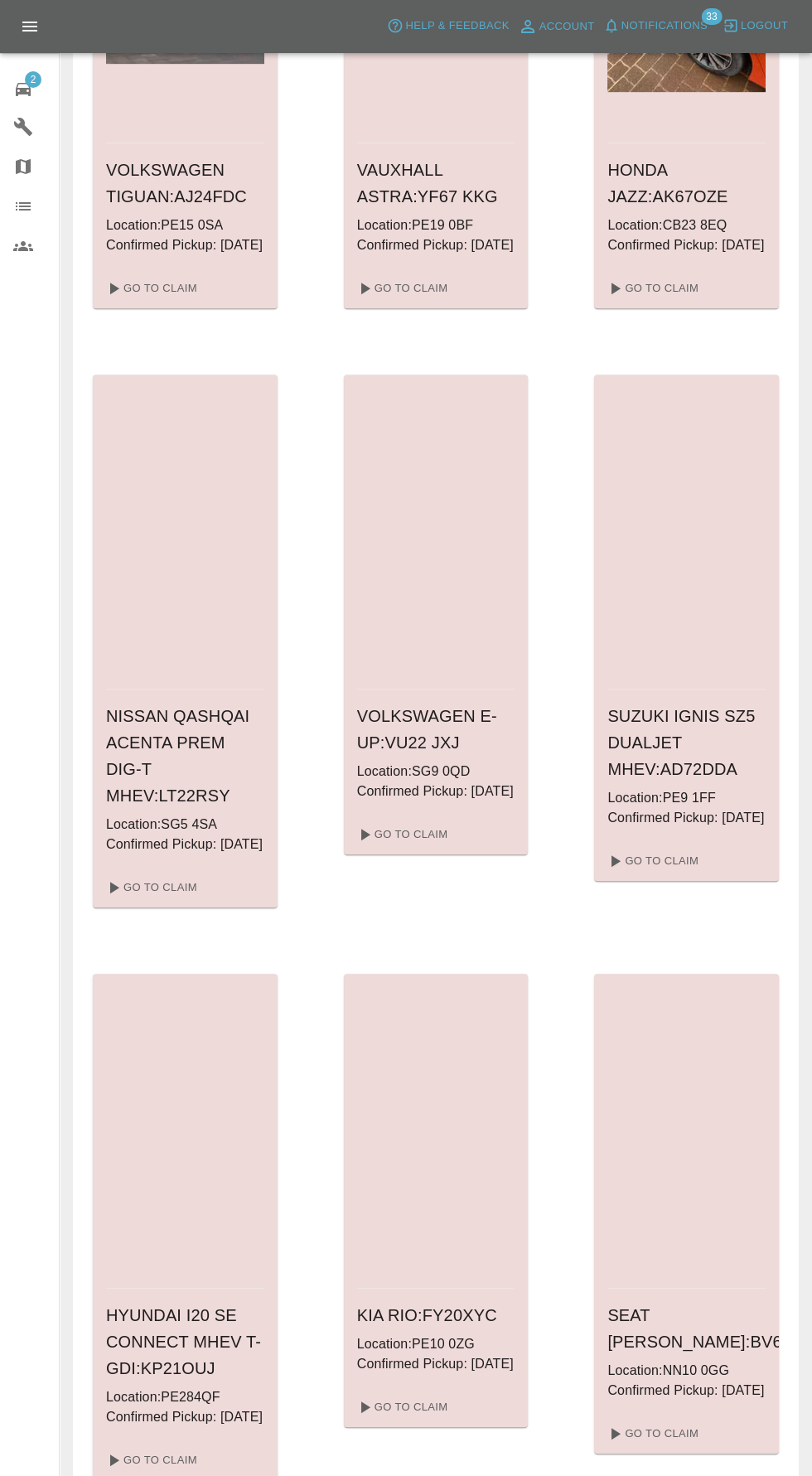
scroll to position [2032, 0]
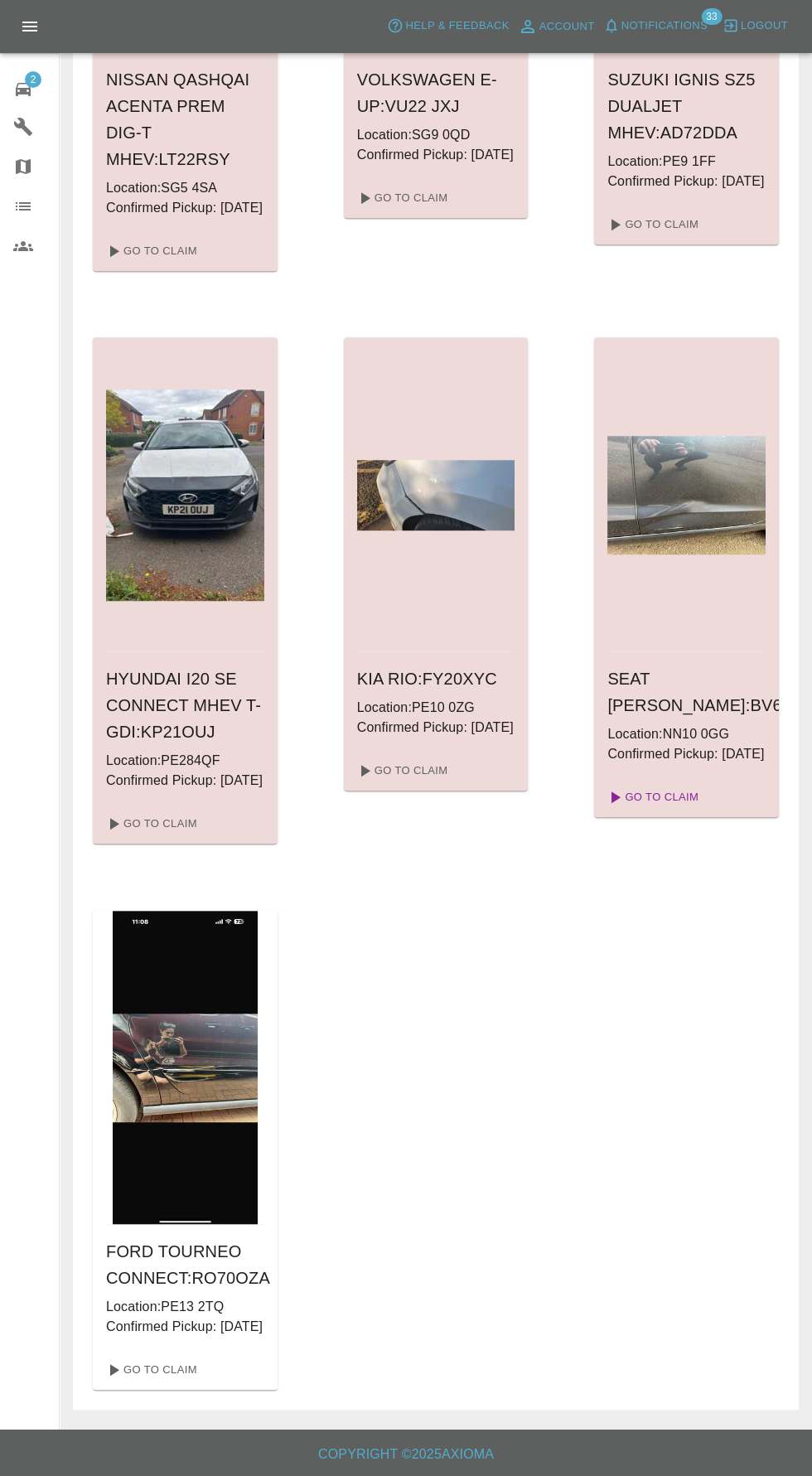
click at [678, 810] on link "Go To Claim" at bounding box center [651, 797] width 102 height 27
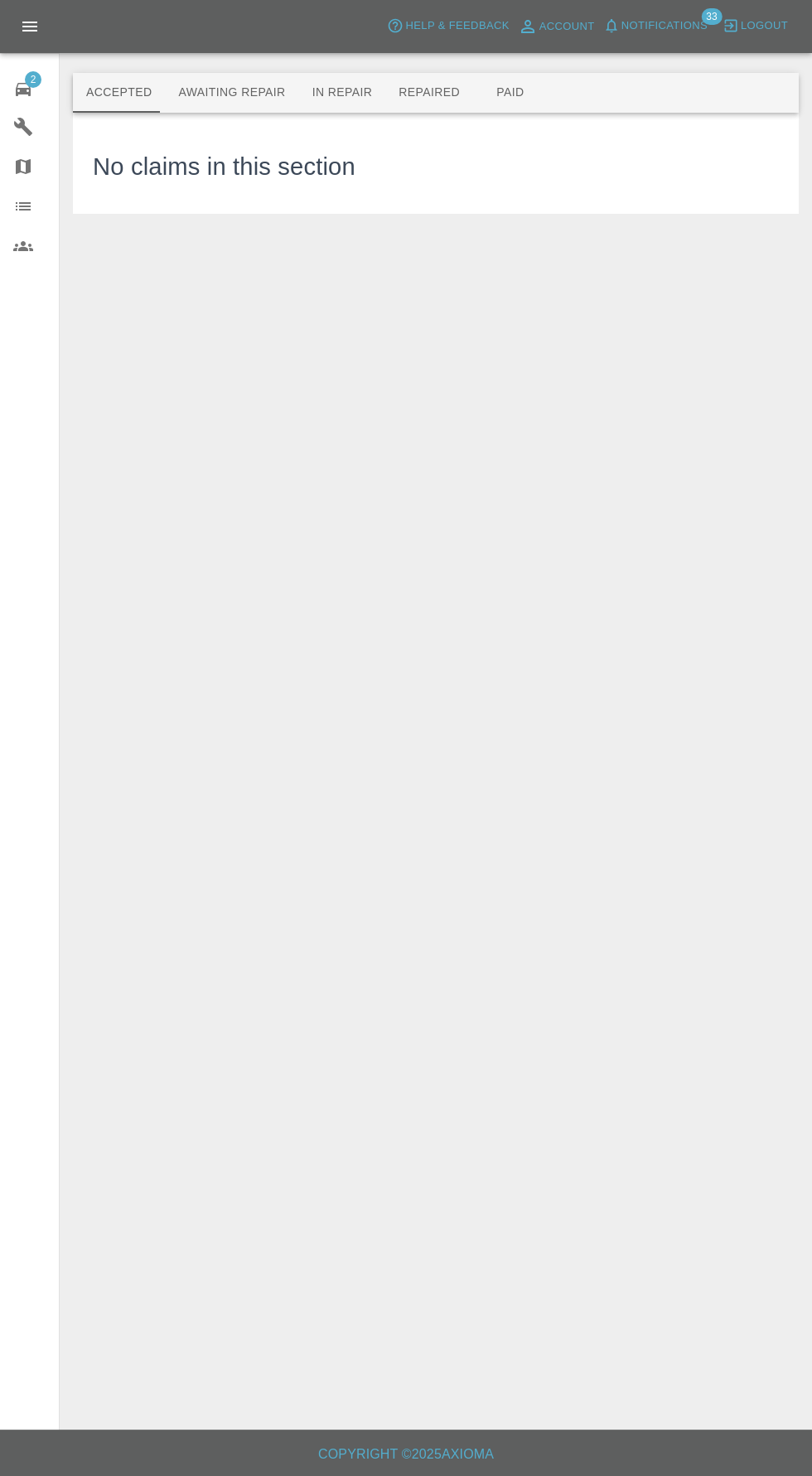
click at [484, 93] on button "Paid" at bounding box center [510, 93] width 75 height 40
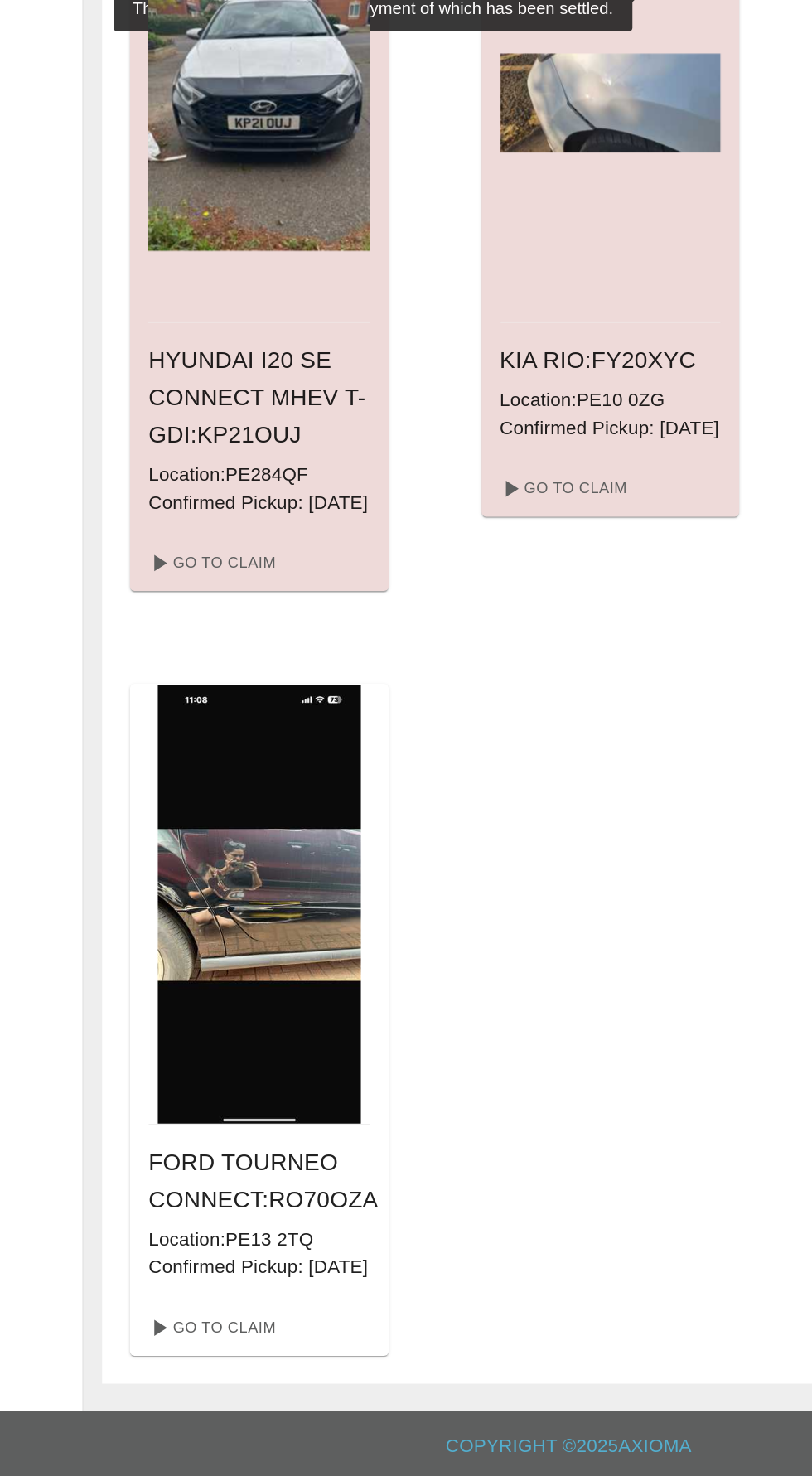
scroll to position [2151, 0]
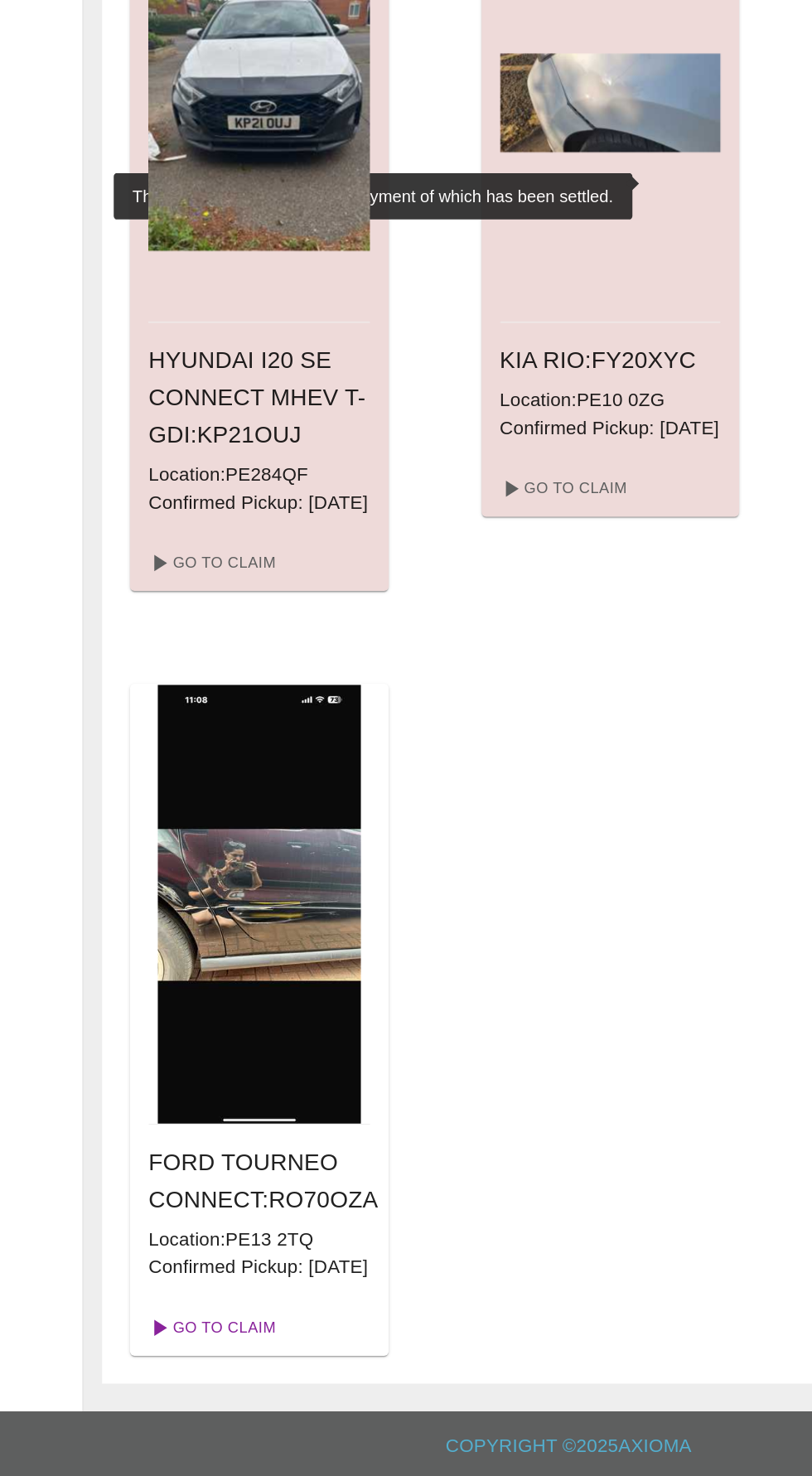
click at [185, 1375] on link "Go To Claim" at bounding box center [150, 1370] width 102 height 27
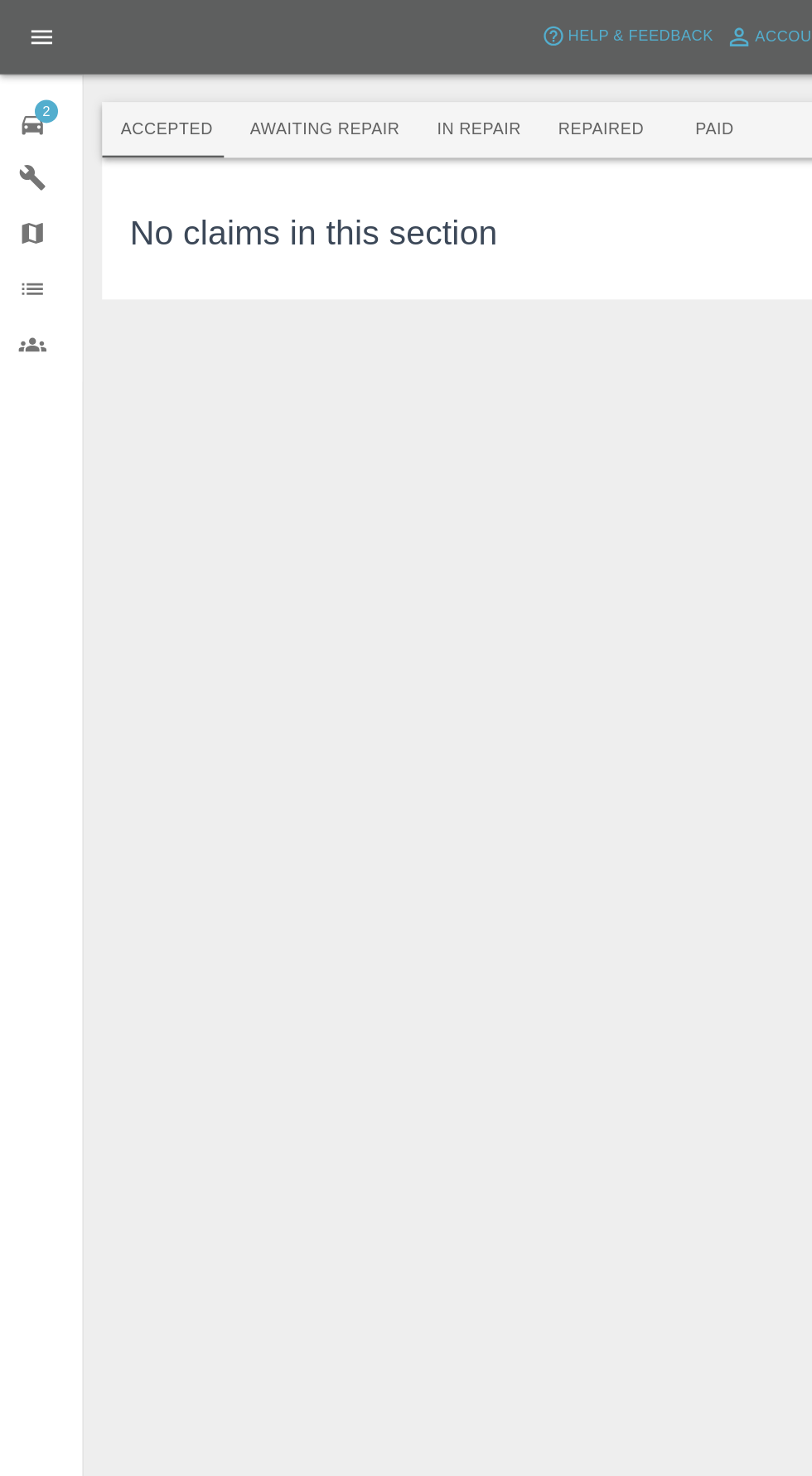
click at [220, 93] on button "Awaiting Repair" at bounding box center [231, 93] width 133 height 40
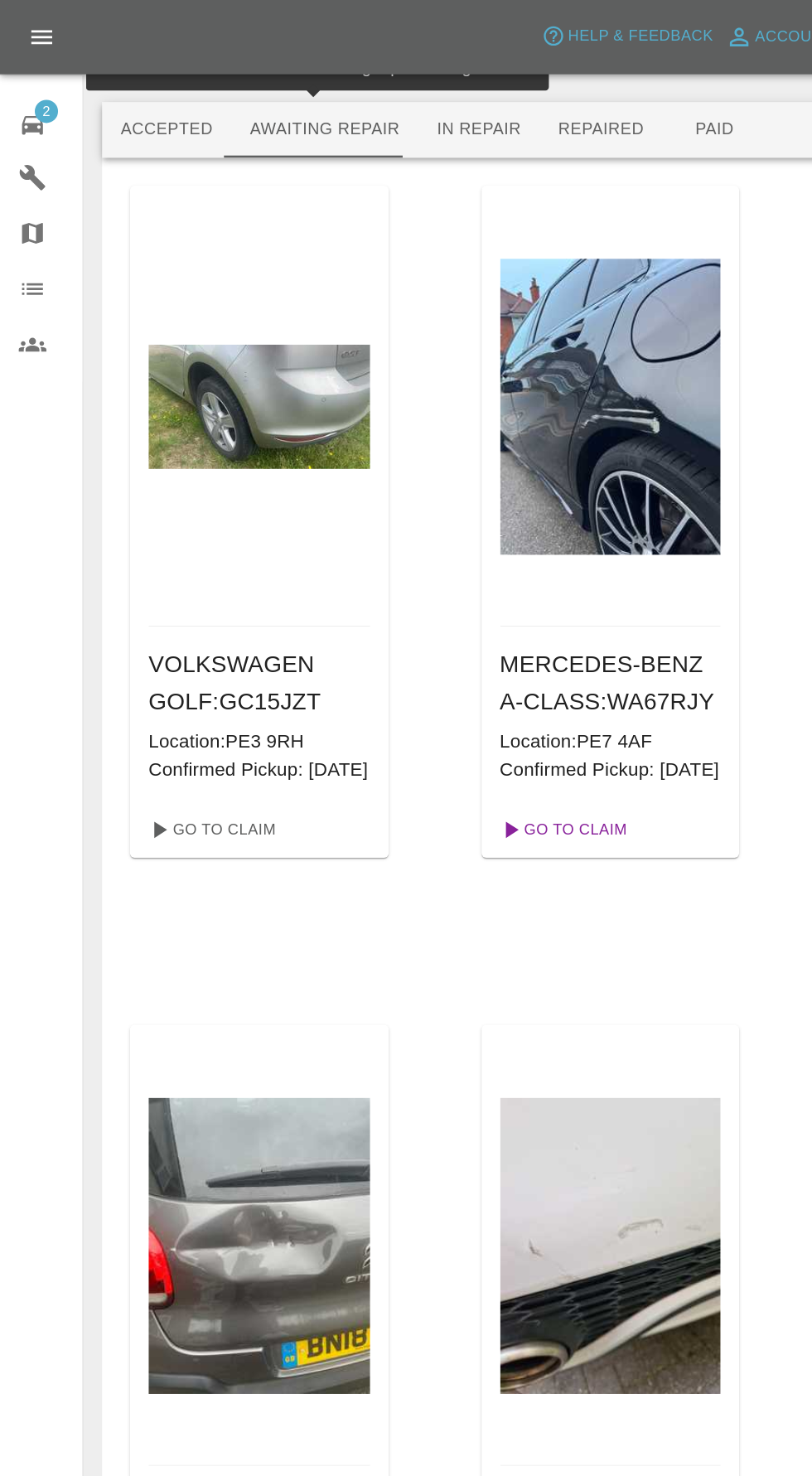
click at [443, 606] on link "Go To Claim" at bounding box center [402, 593] width 102 height 27
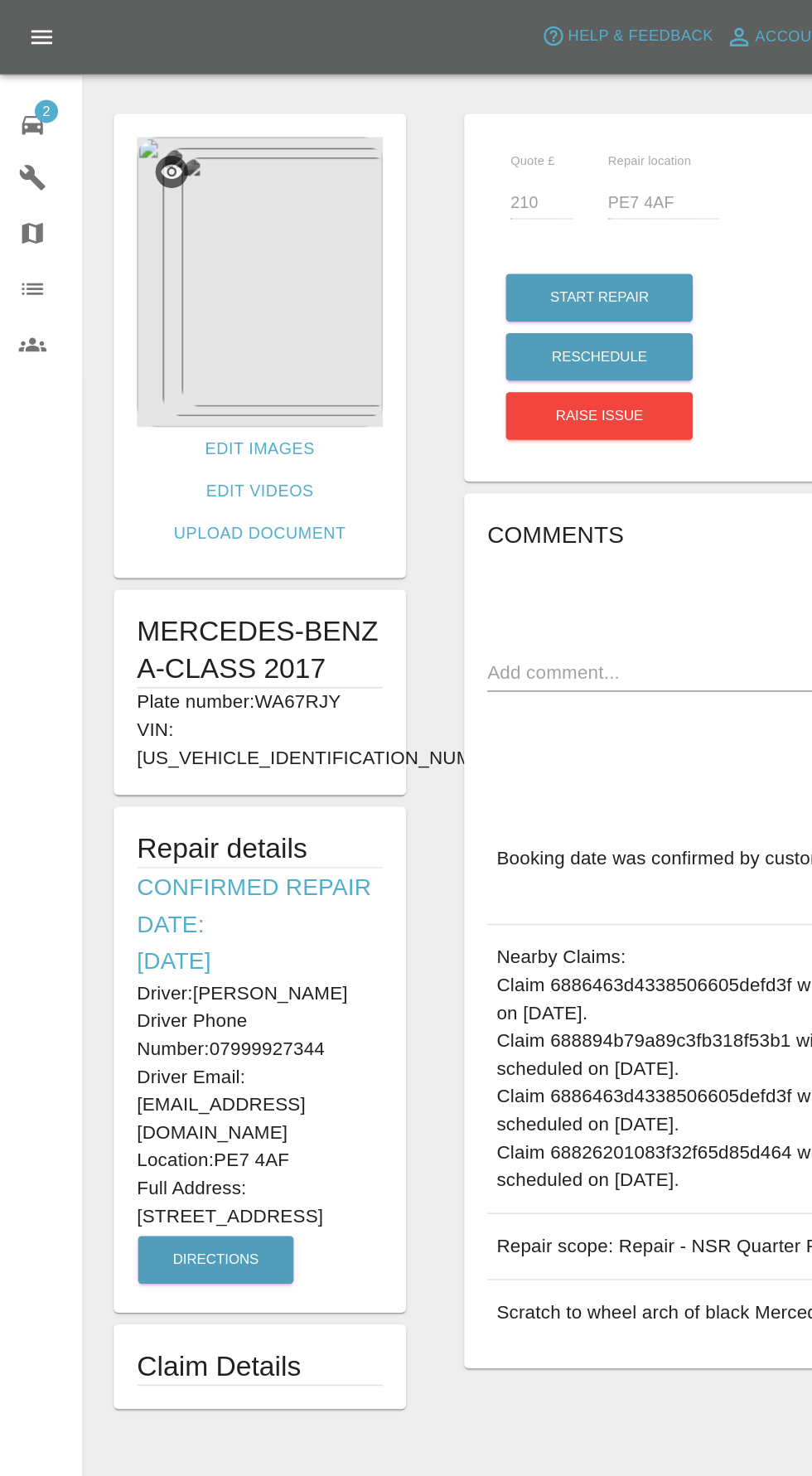
click at [154, 219] on img at bounding box center [186, 202] width 176 height 207
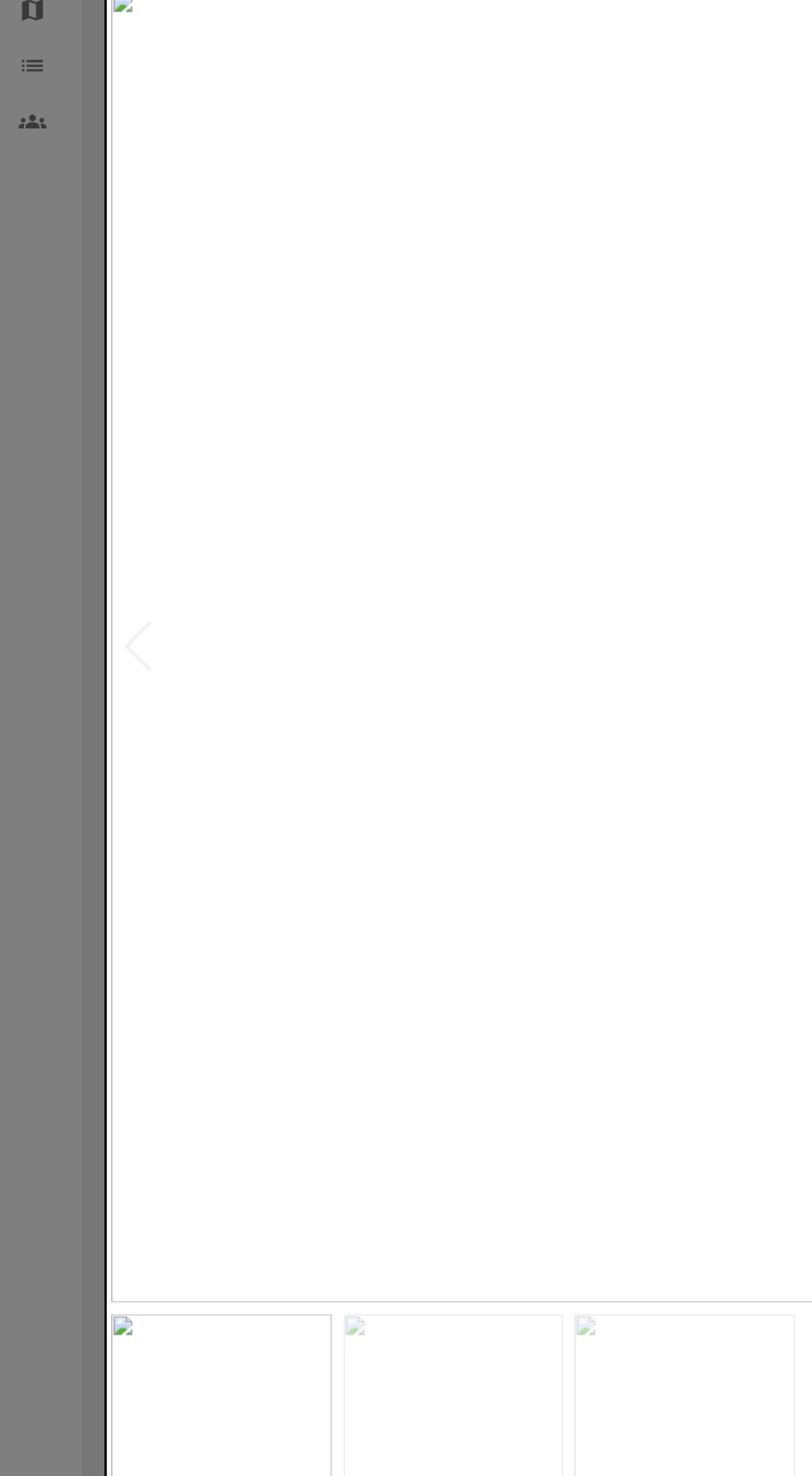
click at [295, 1238] on img at bounding box center [324, 1206] width 157 height 218
click at [468, 1233] on img at bounding box center [489, 1206] width 157 height 218
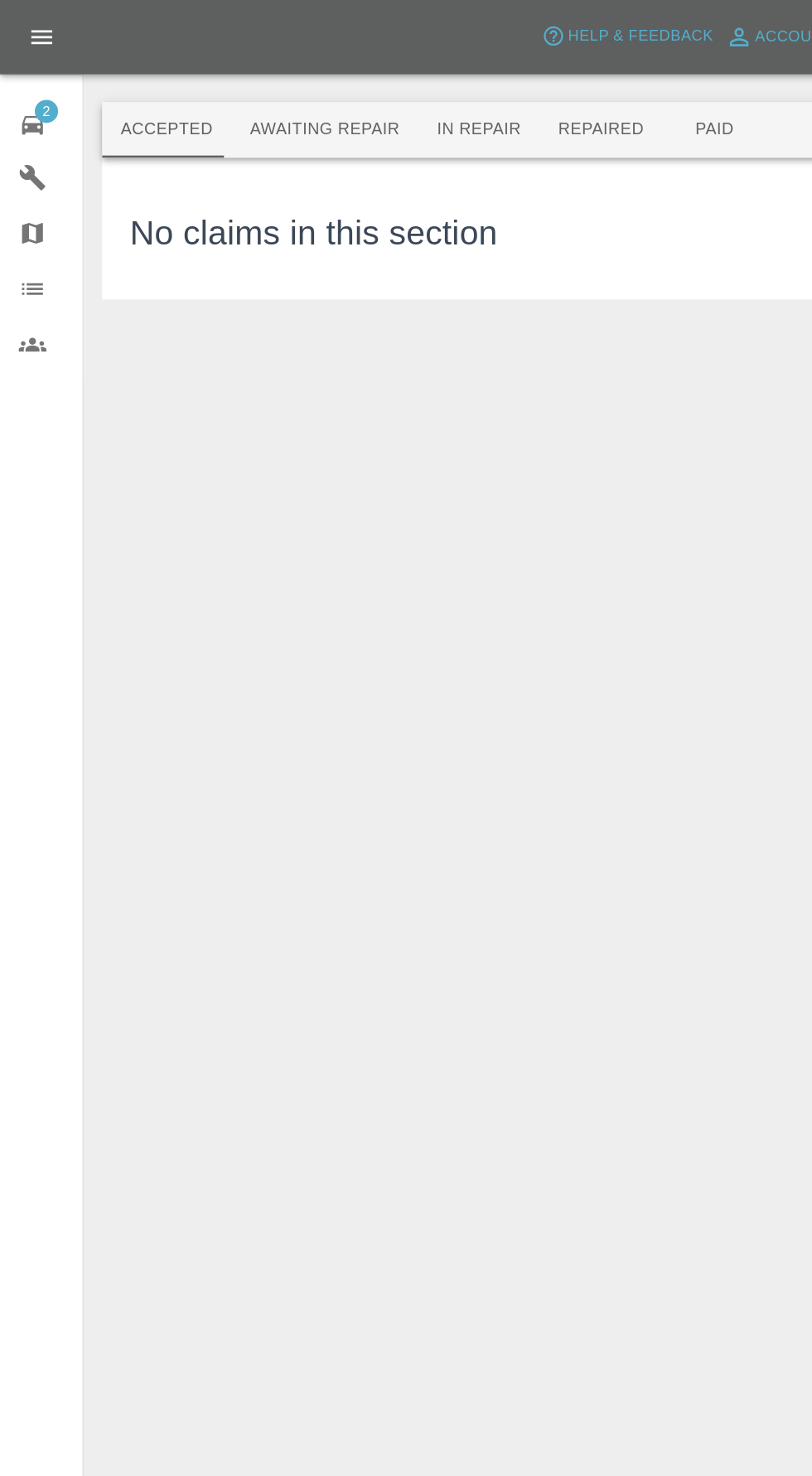
click at [216, 92] on button "Awaiting Repair" at bounding box center [231, 93] width 133 height 40
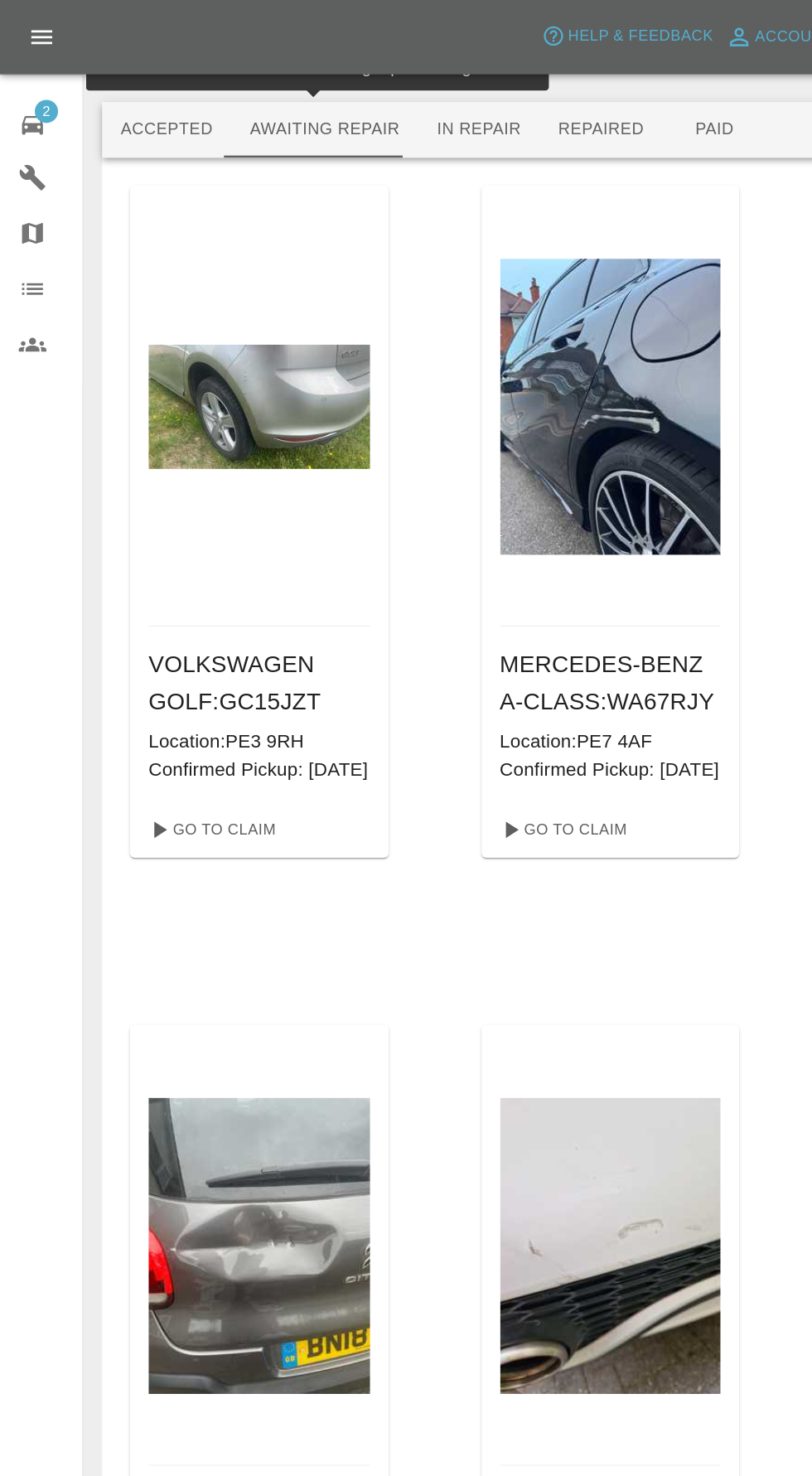
click at [25, 84] on icon at bounding box center [23, 89] width 20 height 20
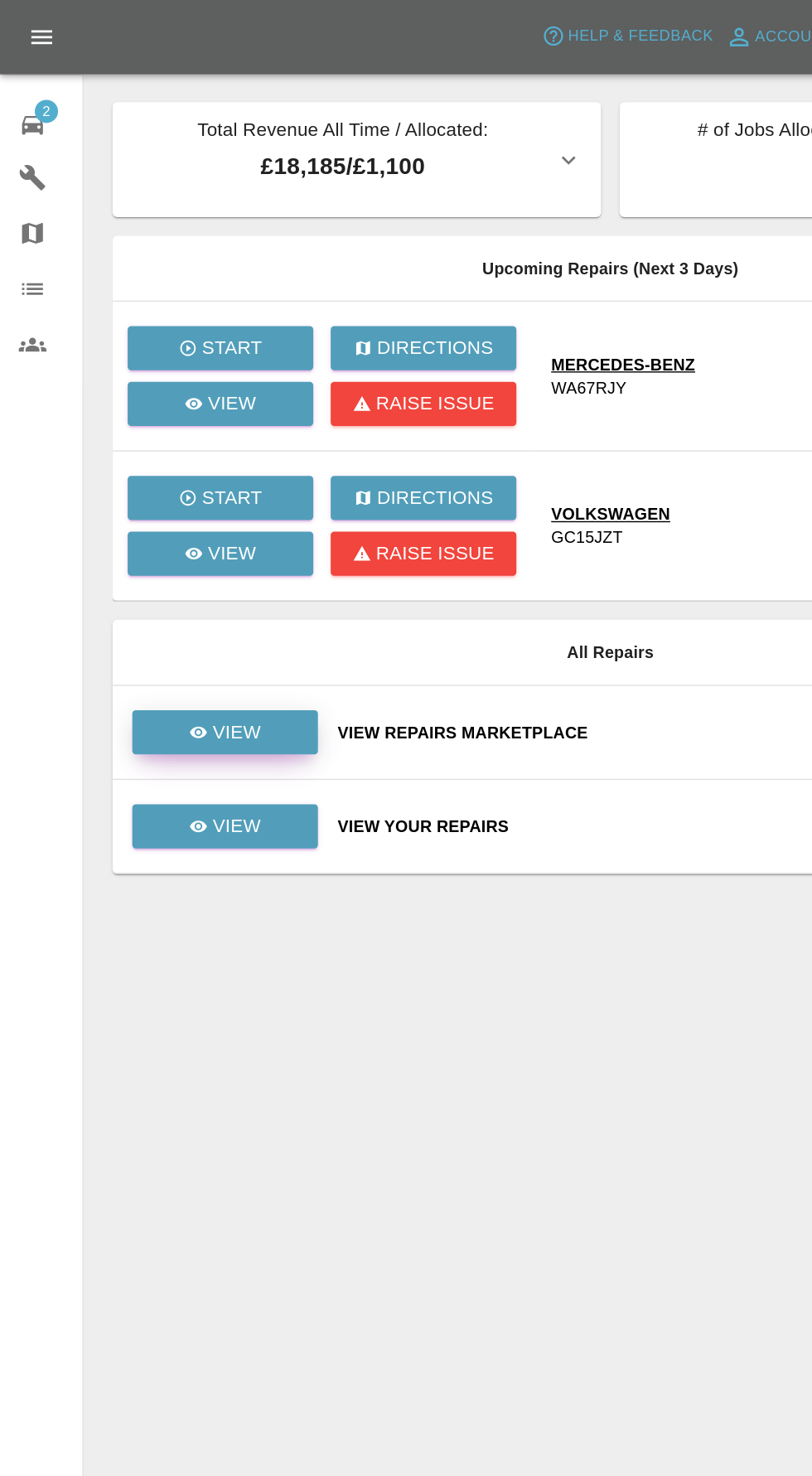
click at [143, 521] on icon at bounding box center [142, 522] width 12 height 8
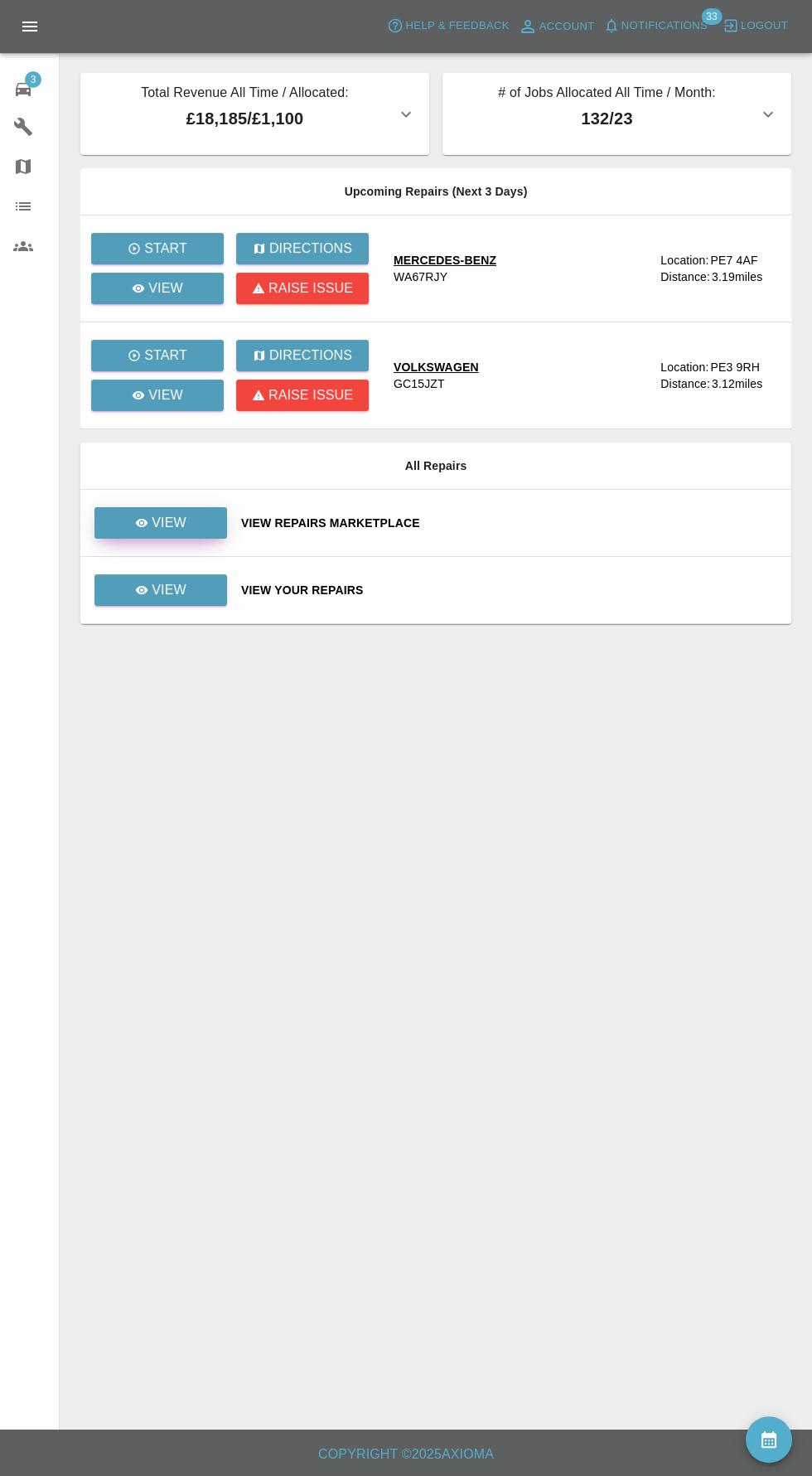
click at [145, 511] on link "View" at bounding box center [161, 522] width 133 height 31
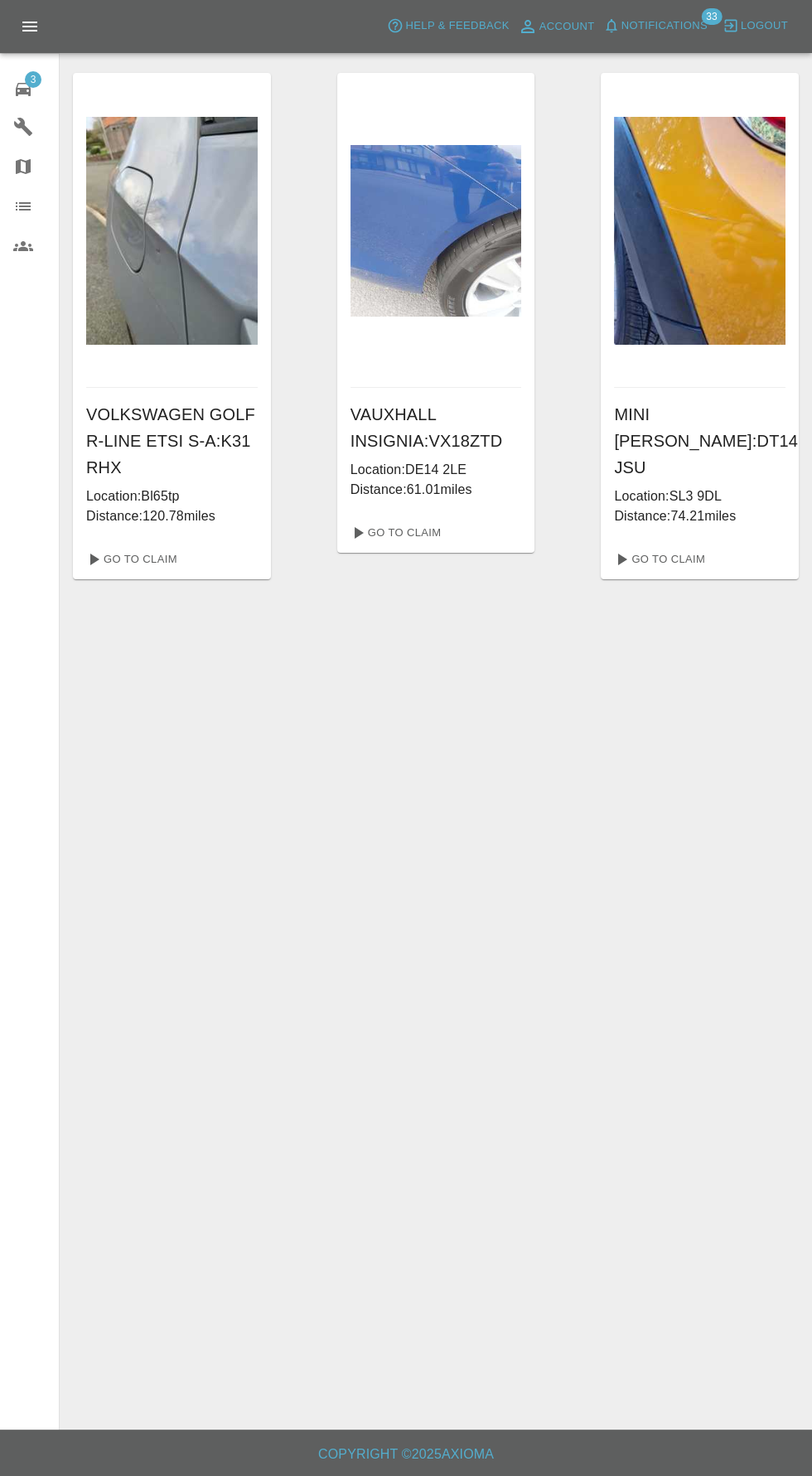
scroll to position [53, 0]
